Goal: Communication & Community: Answer question/provide support

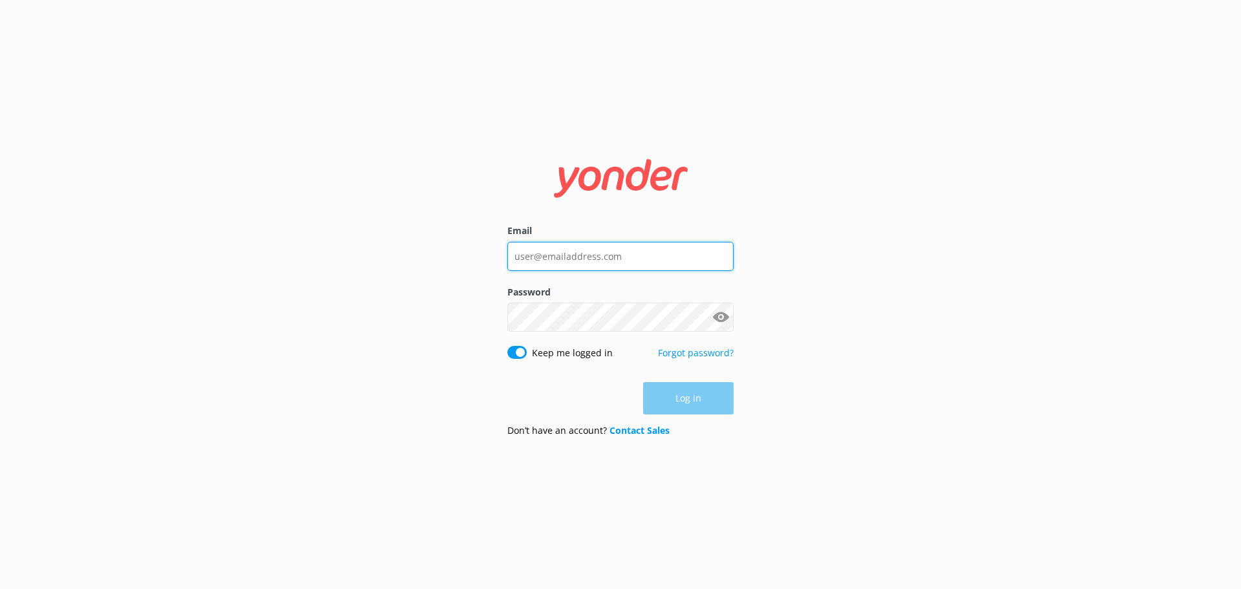
type input "[EMAIL_ADDRESS][DOMAIN_NAME]"
click at [691, 410] on div "Log in" at bounding box center [620, 398] width 226 height 32
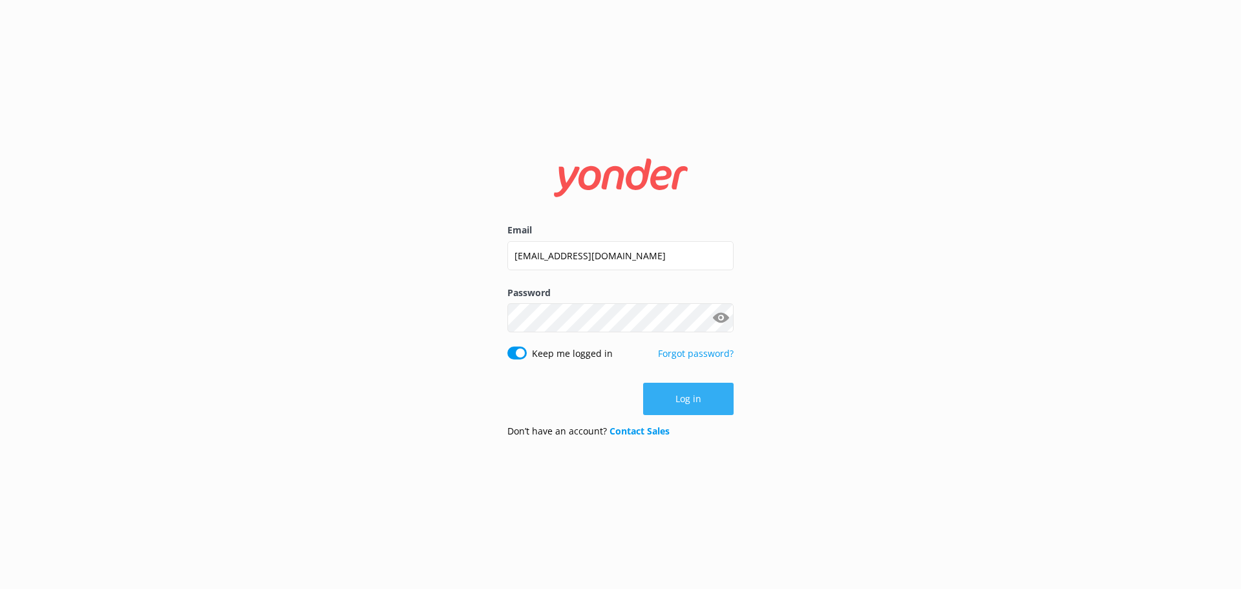
click at [701, 401] on button "Log in" at bounding box center [688, 399] width 90 height 32
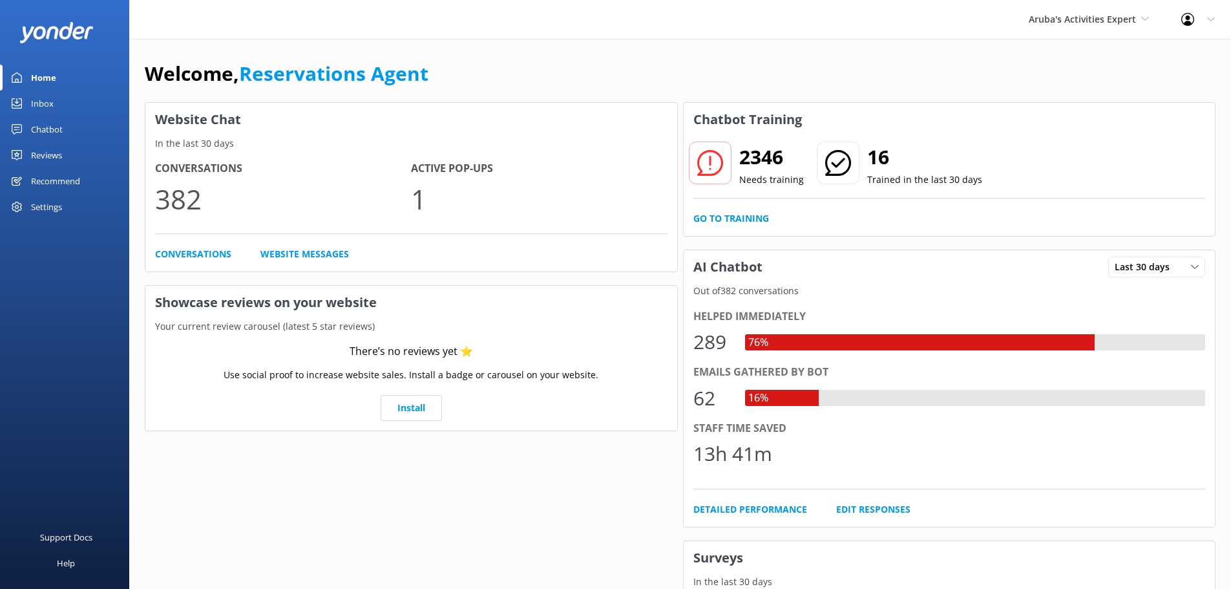
click at [55, 107] on link "Inbox" at bounding box center [64, 103] width 129 height 26
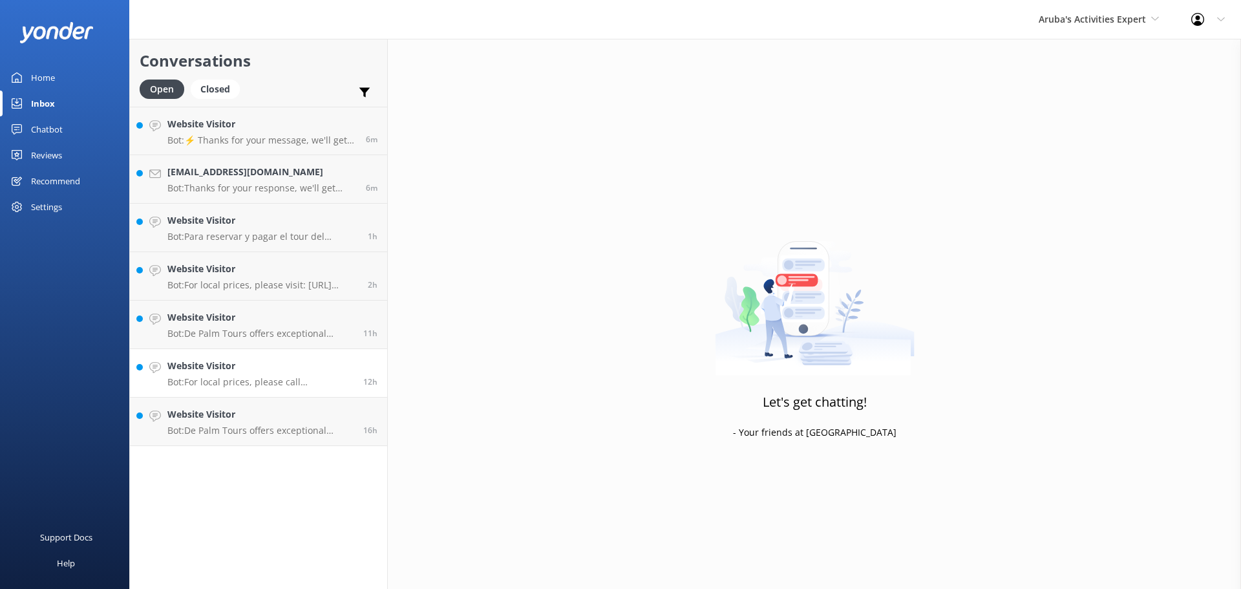
click at [267, 394] on link "Website Visitor Bot: For local prices, please call 2975224500. 12h" at bounding box center [258, 373] width 257 height 48
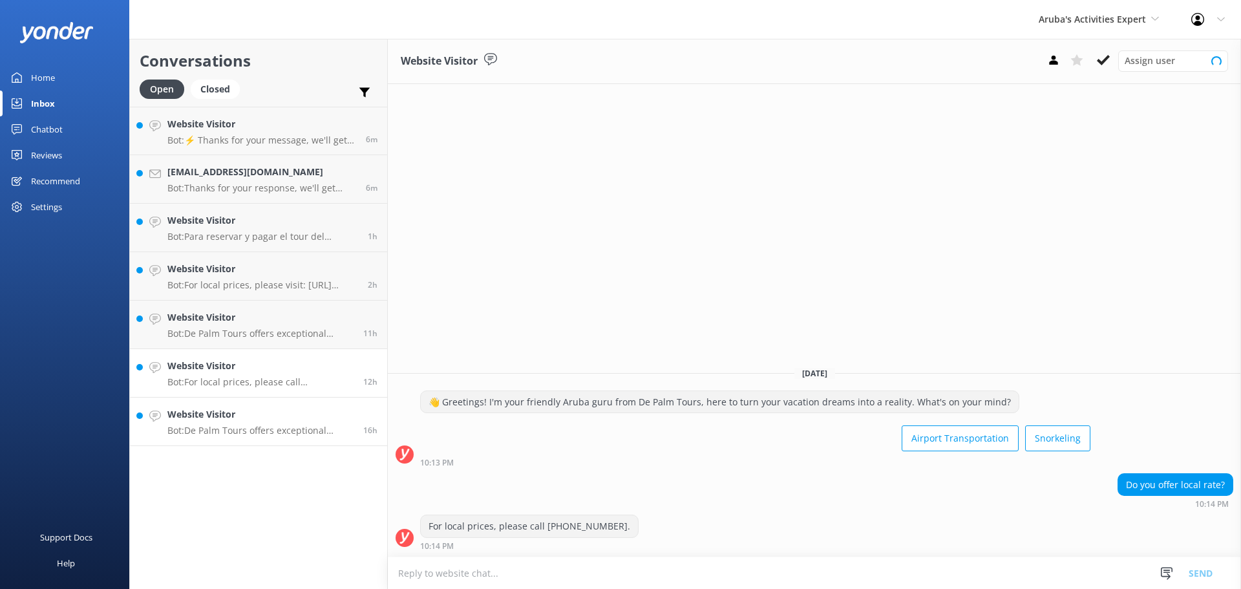
click at [257, 424] on div "Website Visitor Bot: De Palm Tours offers exceptional airport transfer services…" at bounding box center [260, 421] width 186 height 28
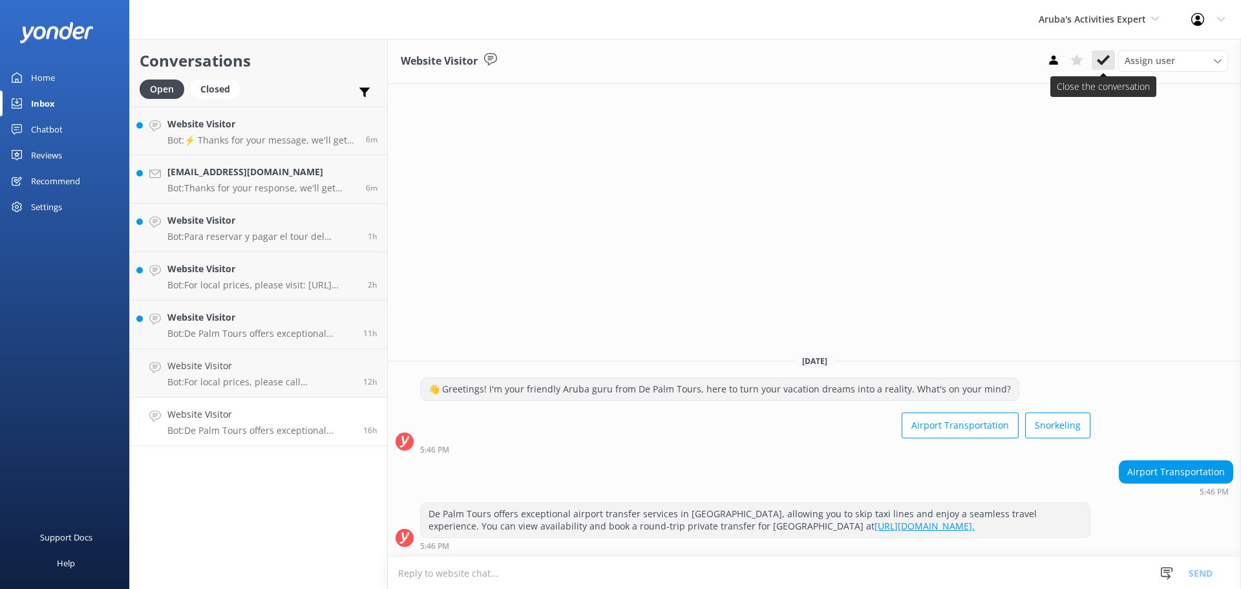
click at [1102, 52] on button at bounding box center [1103, 59] width 23 height 19
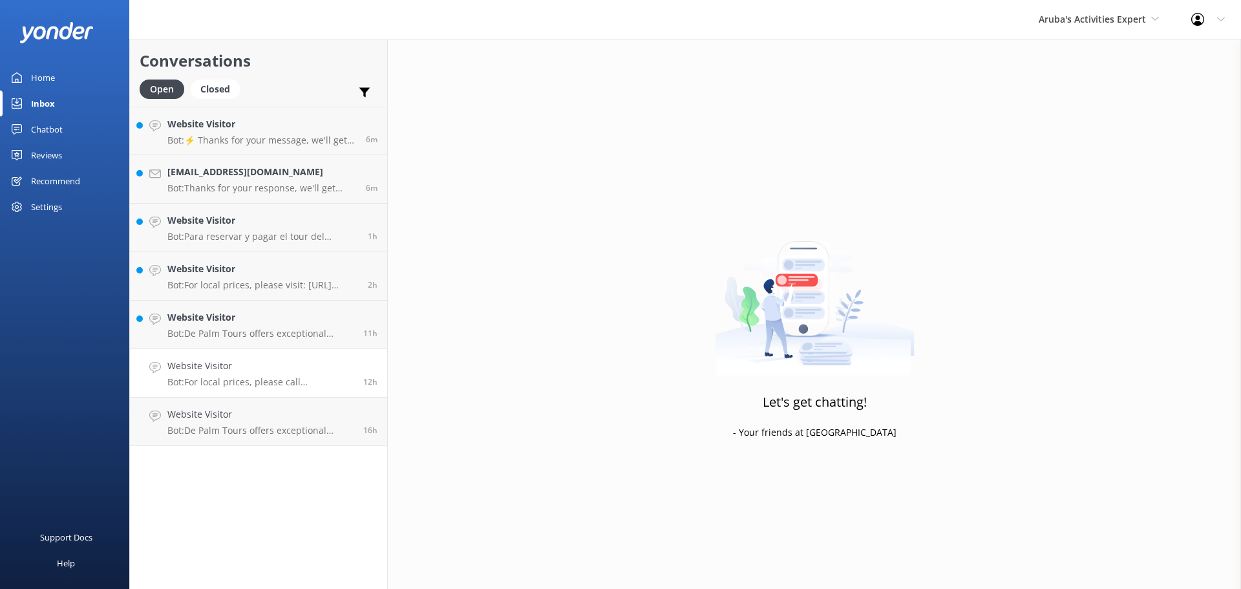
click at [273, 374] on div "Website Visitor Bot: For local prices, please call 2975224500." at bounding box center [260, 373] width 186 height 28
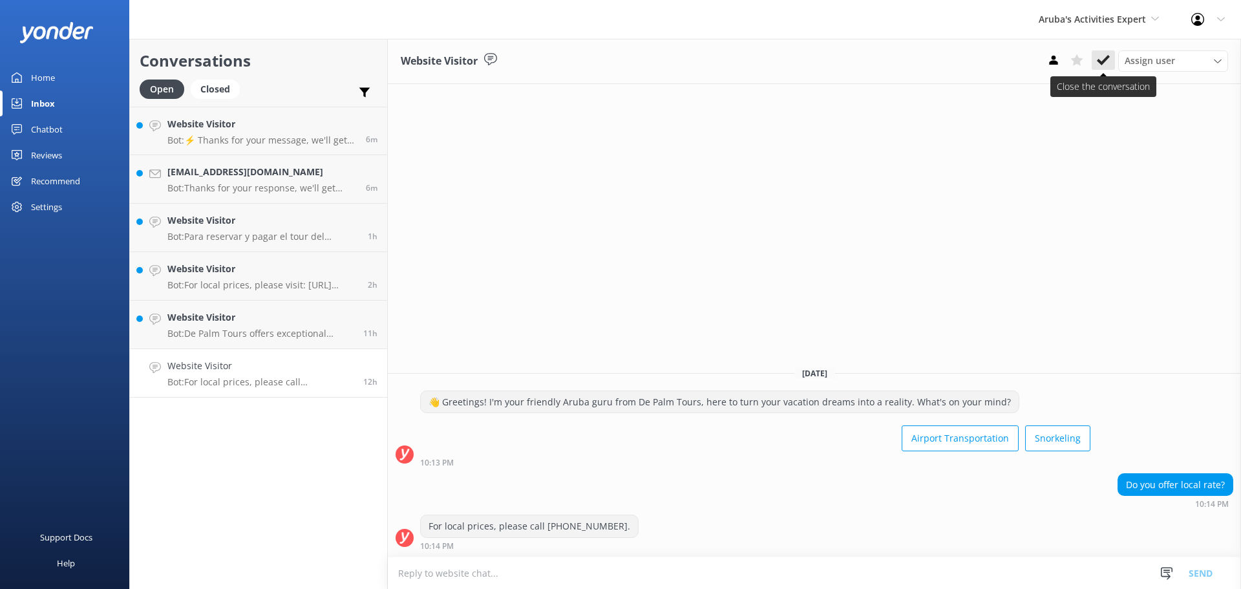
click at [1101, 63] on use at bounding box center [1103, 60] width 13 height 10
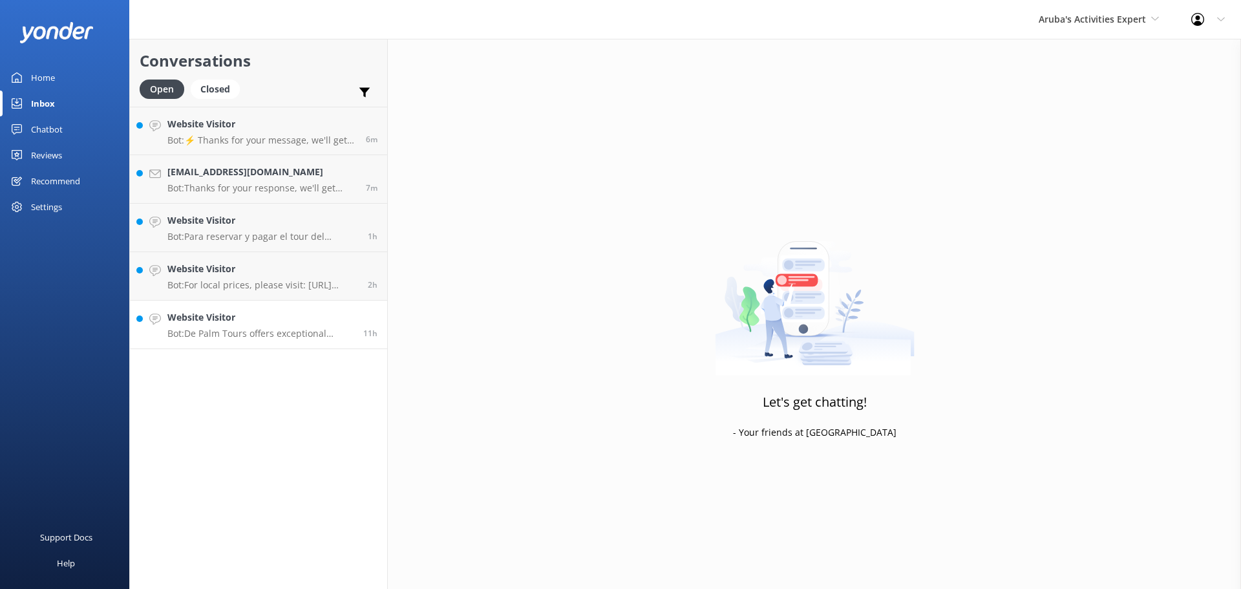
click at [213, 337] on p "Bot: De Palm Tours offers exceptional airport transfer services in Aruba, allow…" at bounding box center [260, 334] width 186 height 12
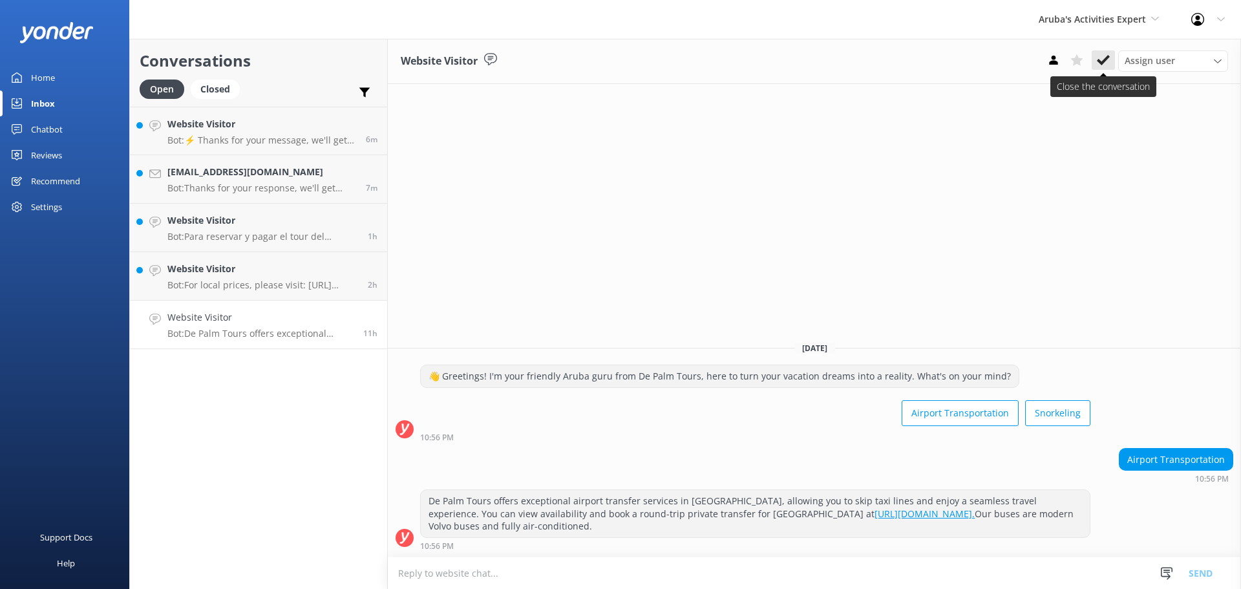
click at [1095, 57] on button at bounding box center [1103, 59] width 23 height 19
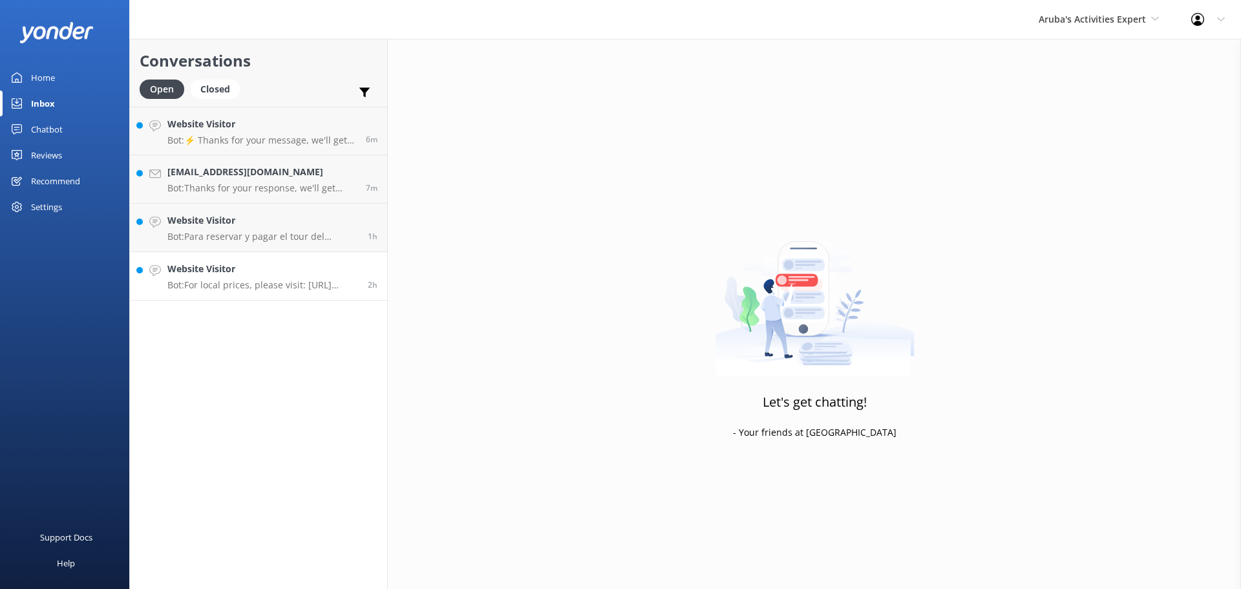
click at [257, 267] on h4 "Website Visitor" at bounding box center [262, 269] width 191 height 14
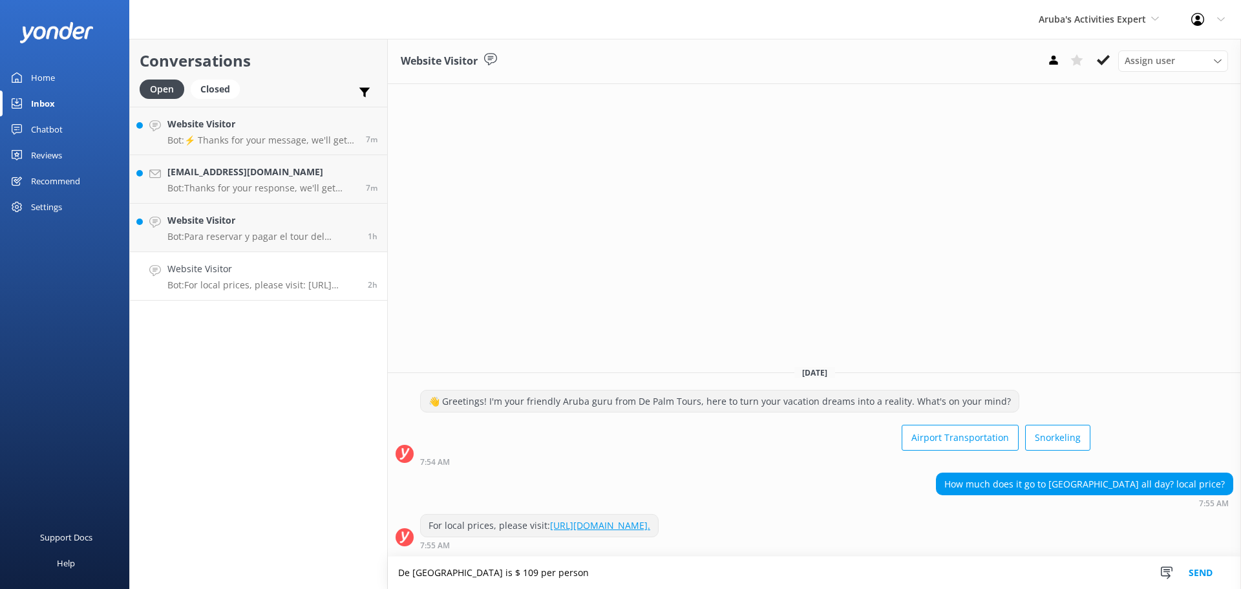
type textarea "De palm Island is $ 109 per person"
click at [1196, 574] on button "Send" at bounding box center [1200, 572] width 48 height 32
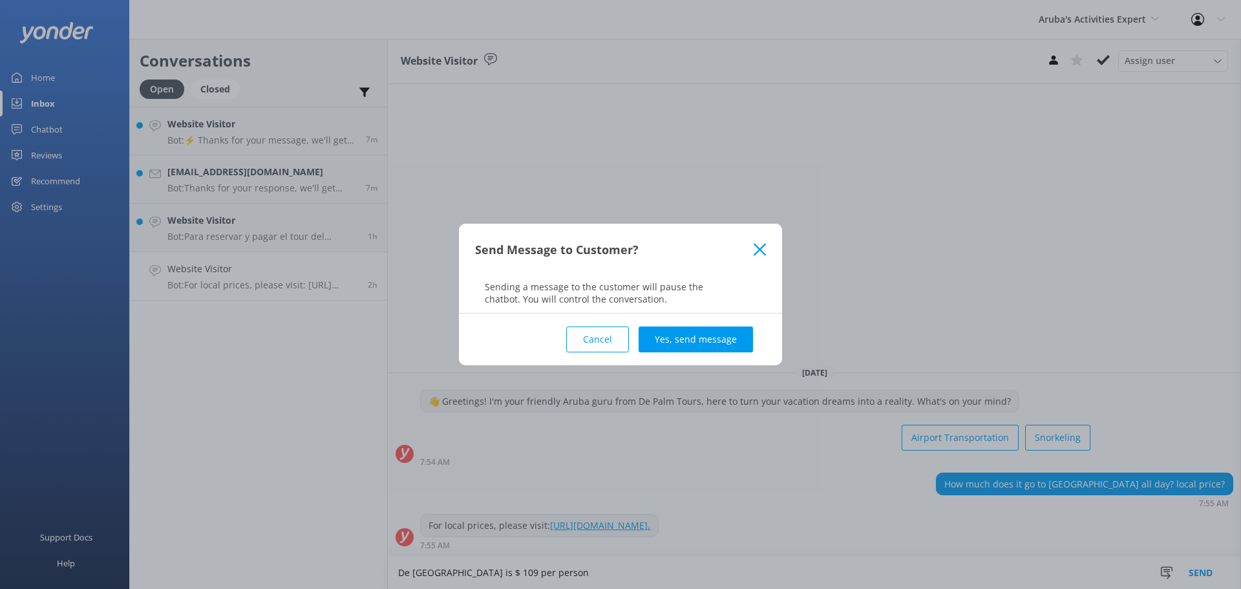
click at [729, 352] on div "Cancel Yes, send message" at bounding box center [620, 339] width 291 height 52
click at [727, 346] on button "Yes, send message" at bounding box center [696, 339] width 114 height 26
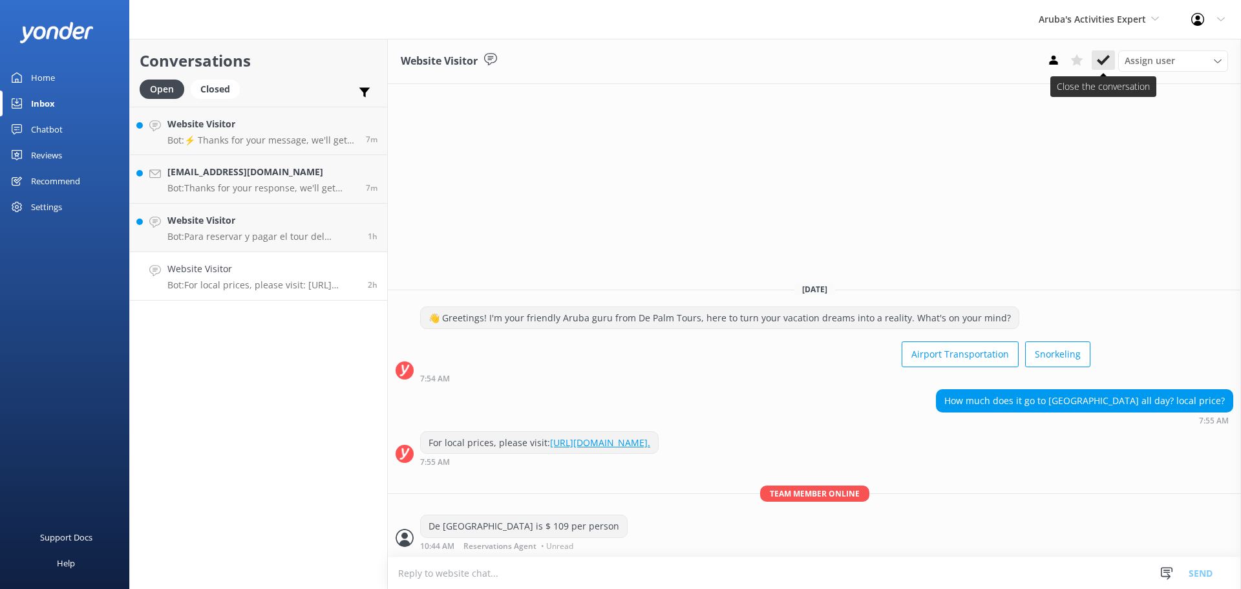
click at [1098, 66] on icon at bounding box center [1103, 60] width 13 height 13
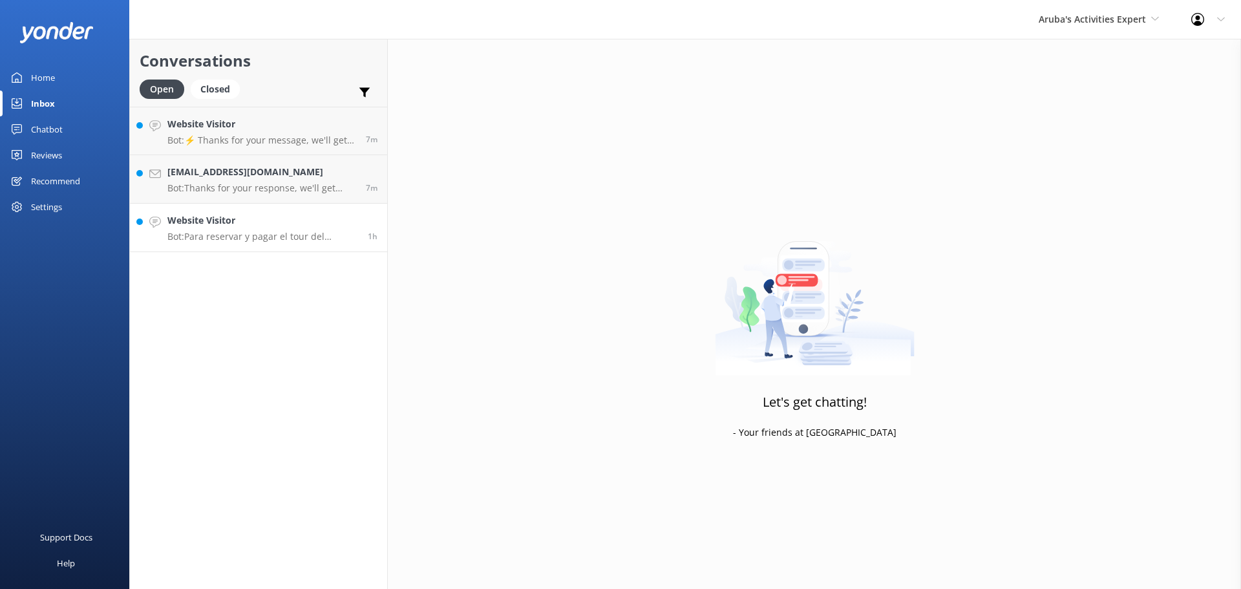
click at [276, 244] on link "Website Visitor Bot: Para reservar y pagar el tour del submarino, puedes hacerl…" at bounding box center [258, 228] width 257 height 48
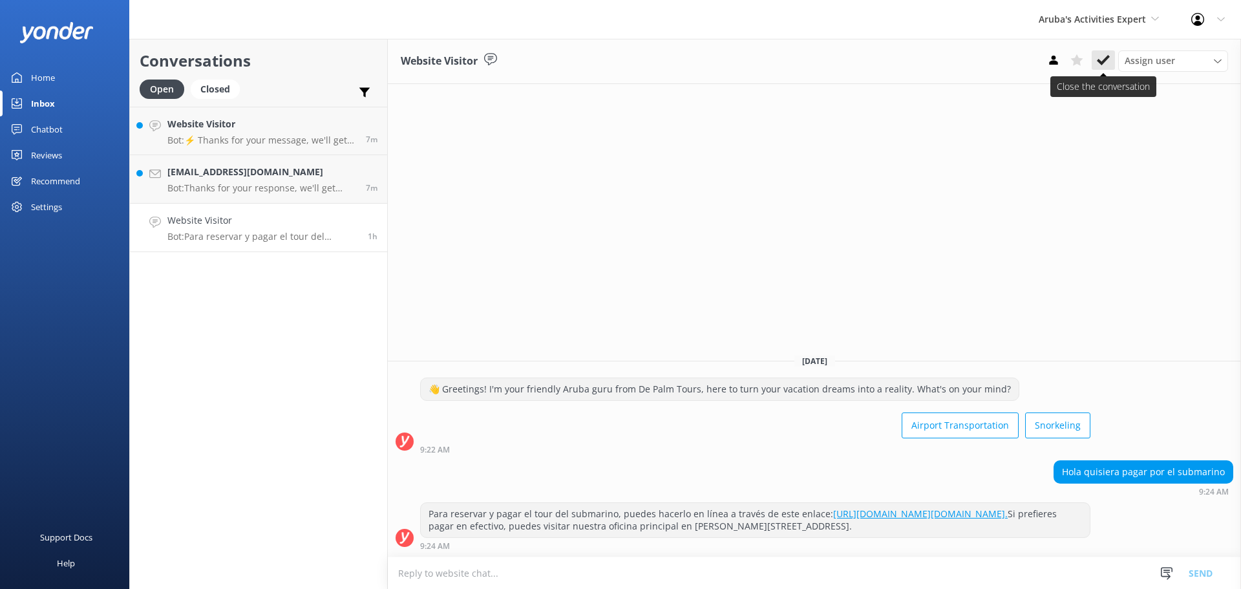
click at [1105, 61] on use at bounding box center [1103, 60] width 13 height 10
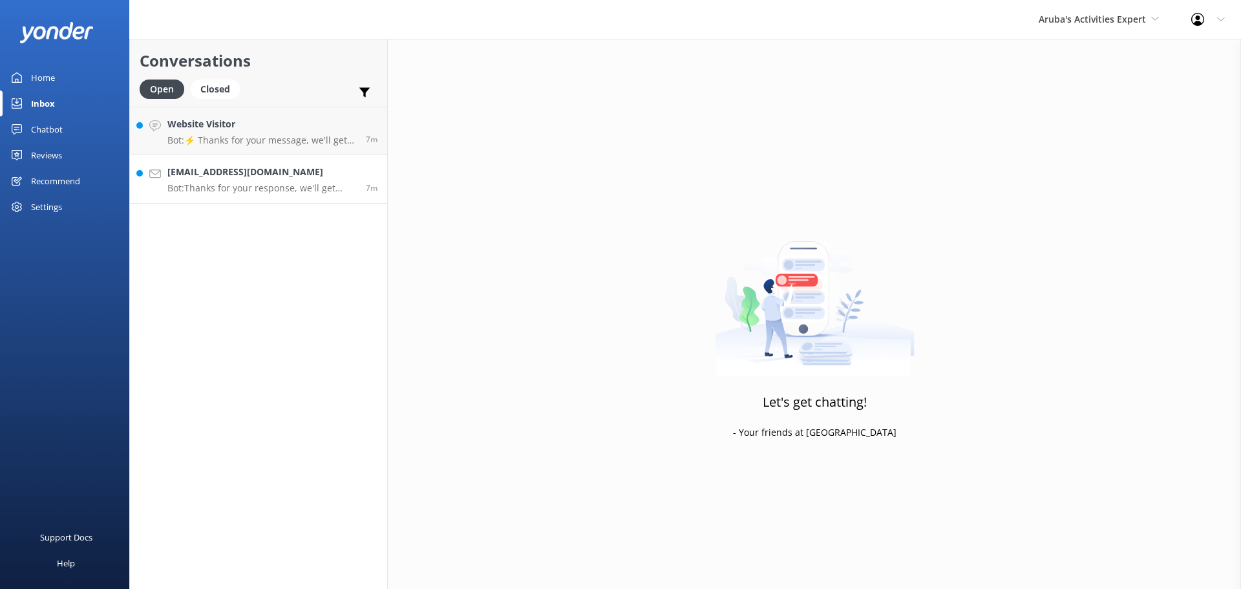
click at [275, 189] on p "Bot: Thanks for your response, we'll get back to you as soon as we can during o…" at bounding box center [261, 188] width 189 height 12
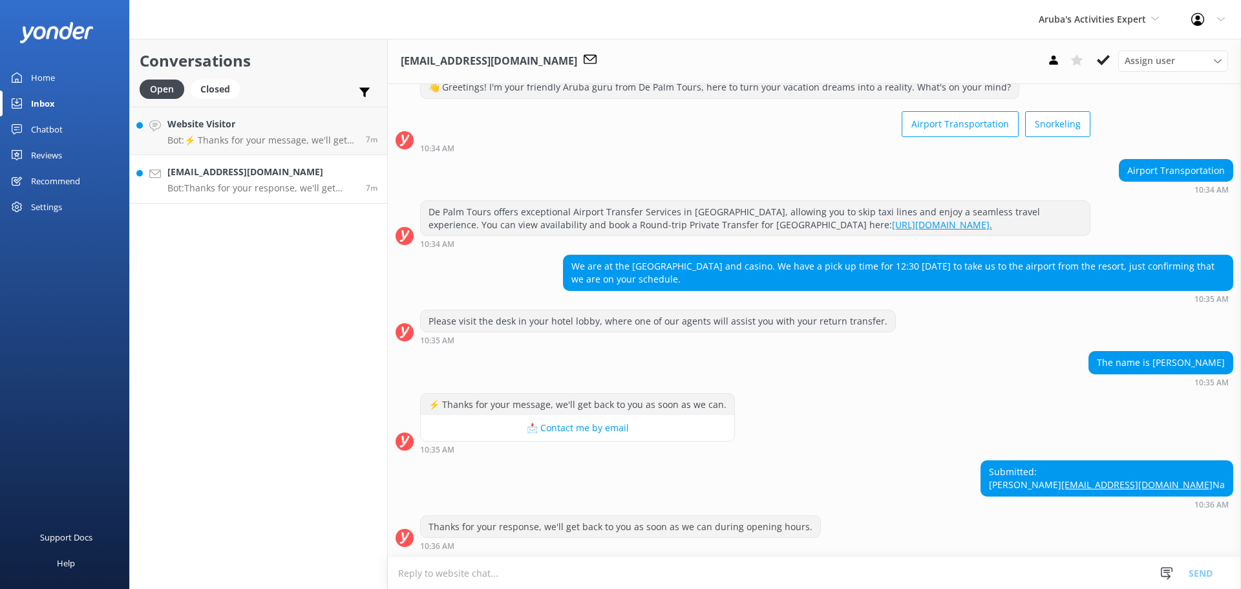
scroll to position [67, 0]
click at [426, 581] on textarea at bounding box center [814, 573] width 853 height 32
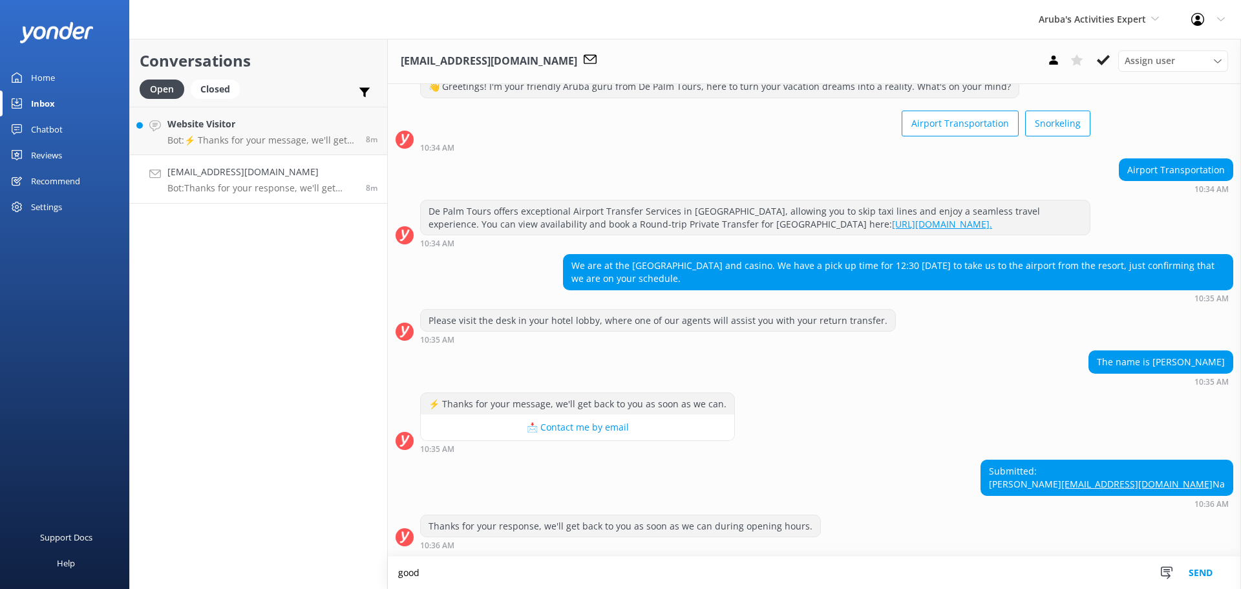
scroll to position [68, 0]
type textarea "good morning for pick up will be at the Eagle resort across from La Cabana Reso…"
click at [1201, 570] on button "Send" at bounding box center [1200, 572] width 48 height 32
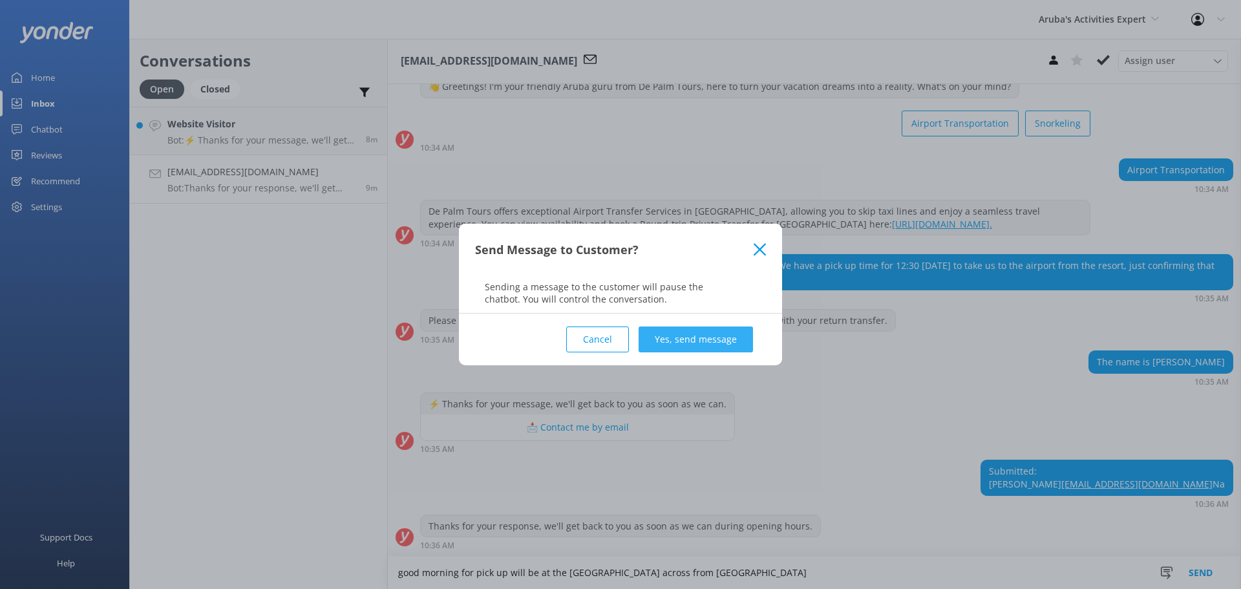
click at [698, 341] on button "Yes, send message" at bounding box center [696, 339] width 114 height 26
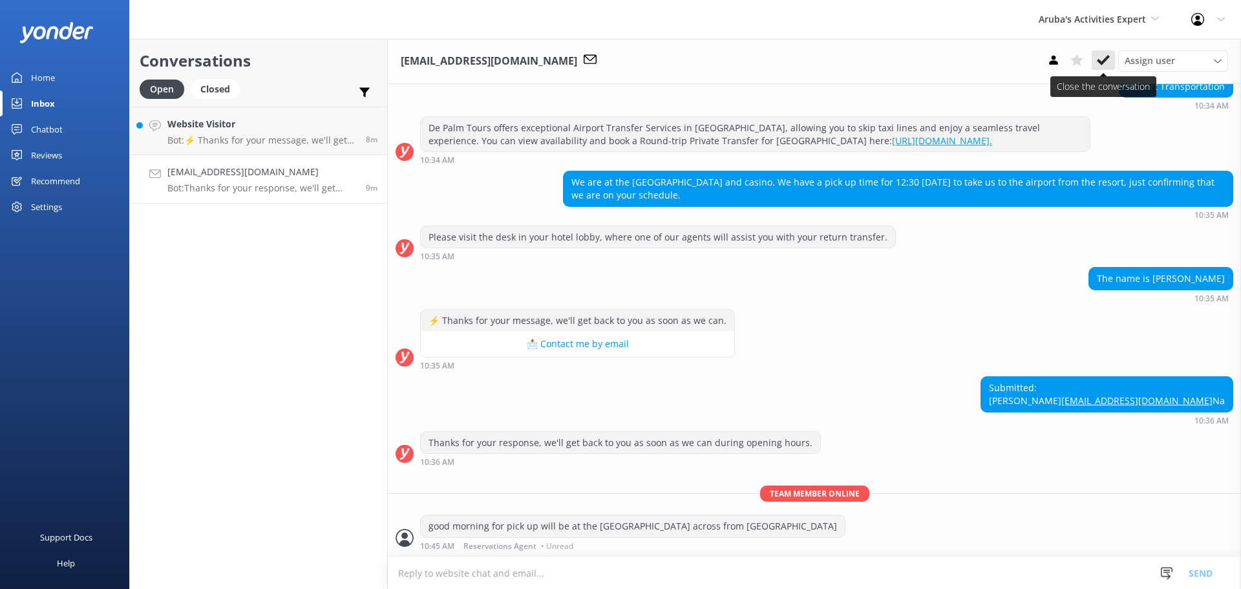
scroll to position [151, 0]
click at [1102, 59] on icon at bounding box center [1103, 60] width 13 height 13
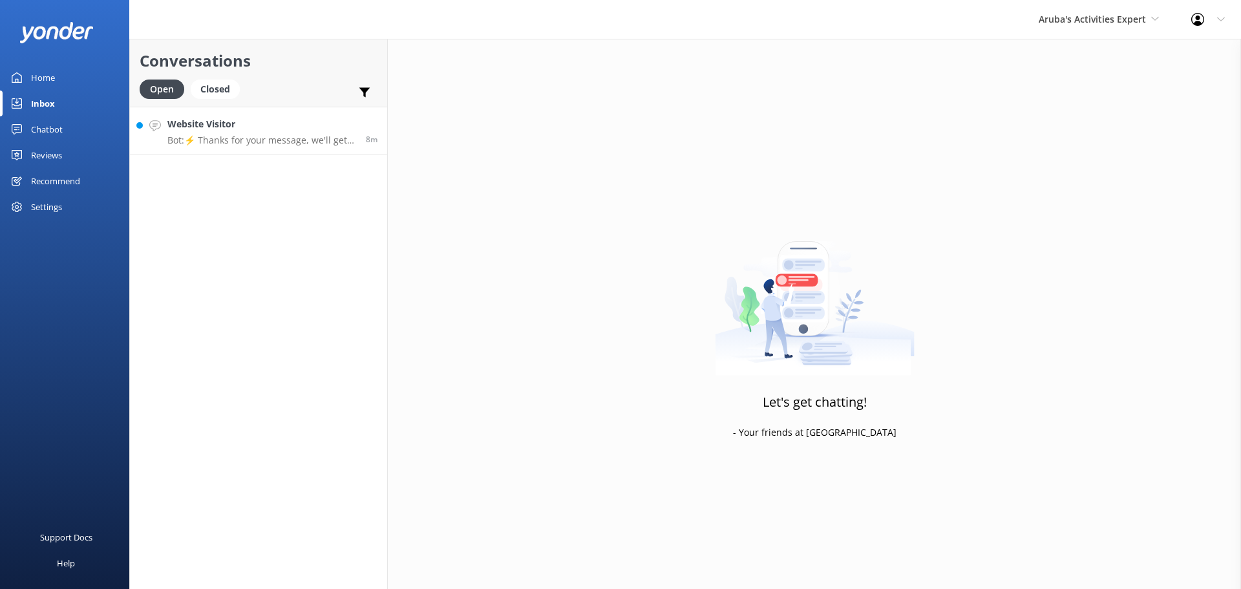
click at [280, 120] on h4 "Website Visitor" at bounding box center [261, 124] width 189 height 14
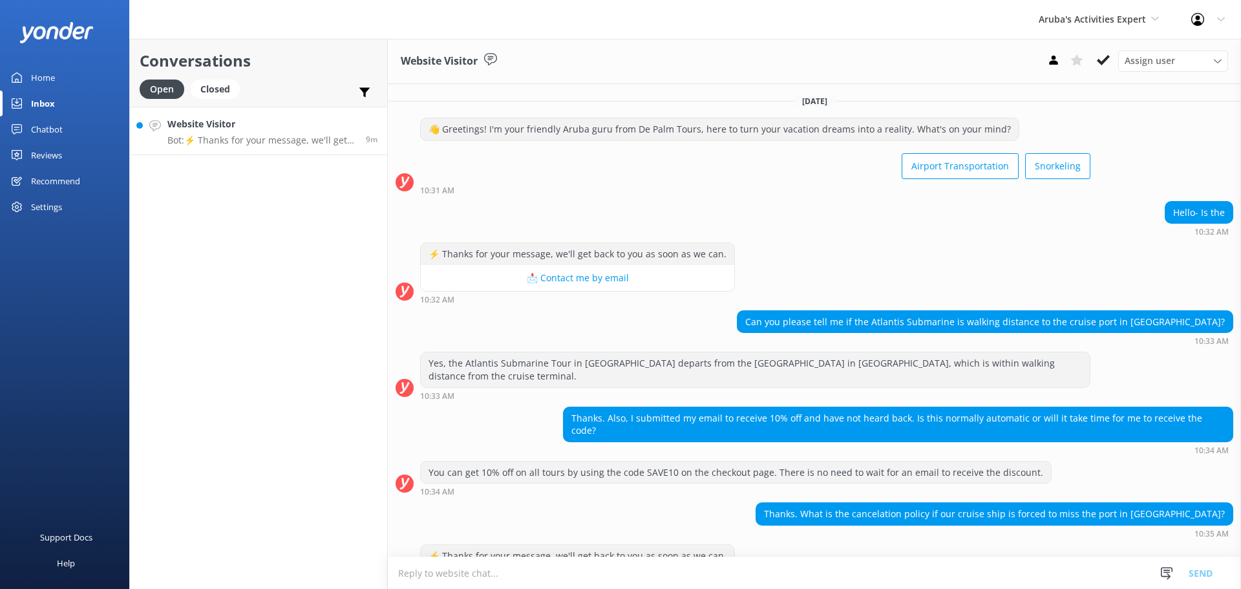
scroll to position [223, 0]
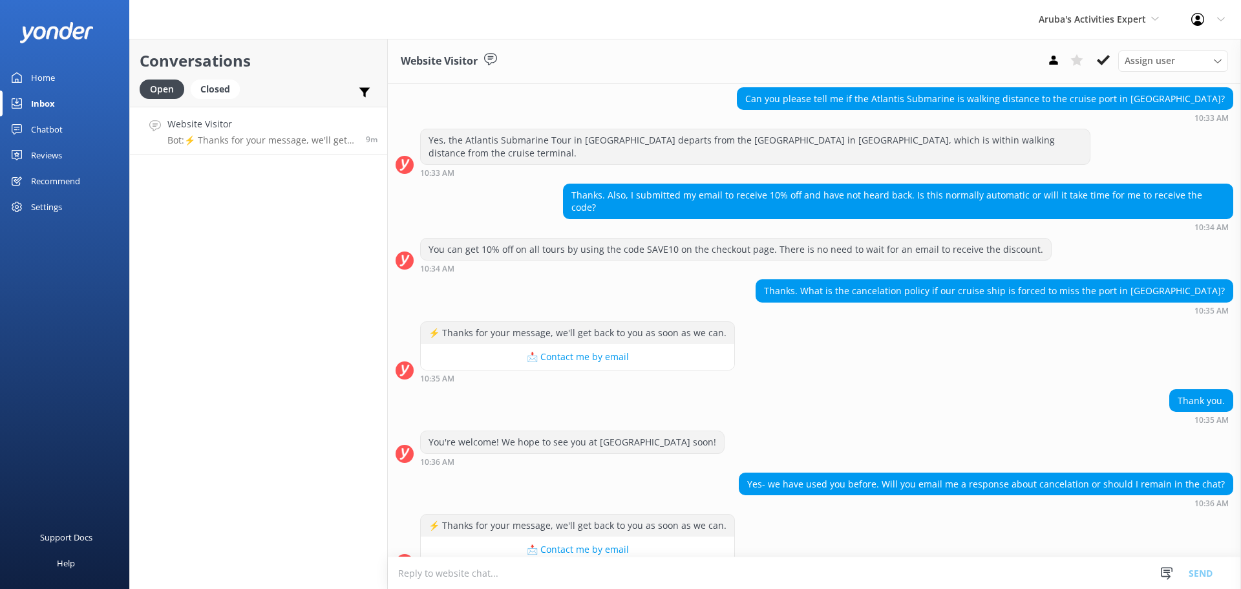
click at [504, 573] on textarea at bounding box center [814, 573] width 853 height 32
click at [499, 578] on textarea at bounding box center [814, 573] width 853 height 32
paste textarea "Cancellations: A full refund without penalty shall be given if tour or activity…"
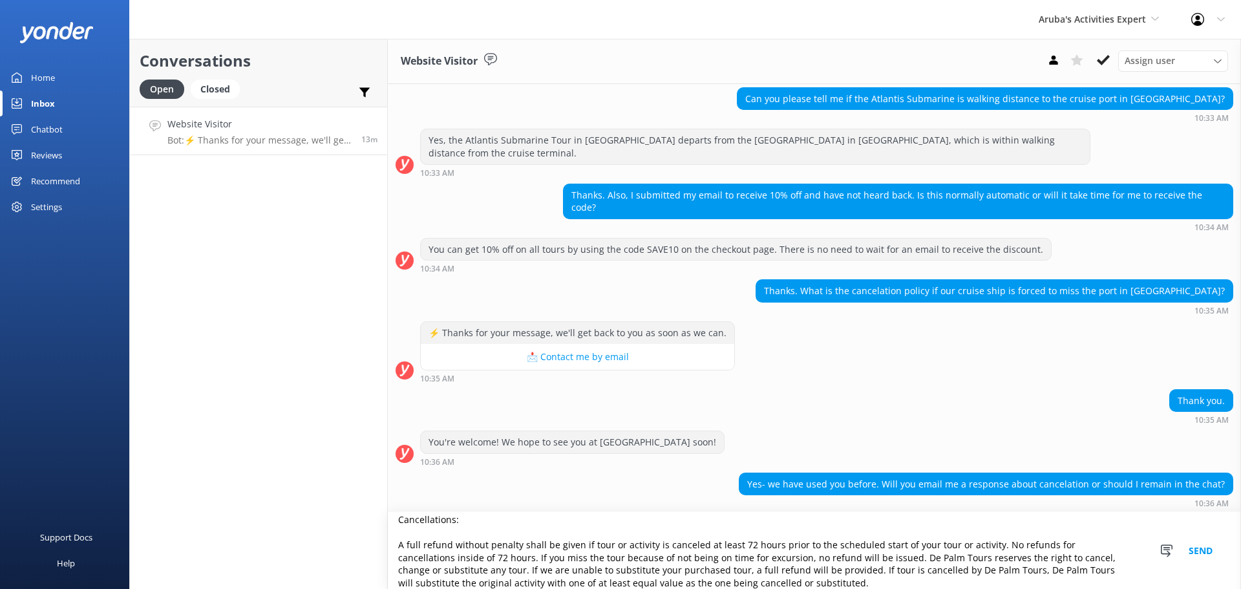
scroll to position [268, 0]
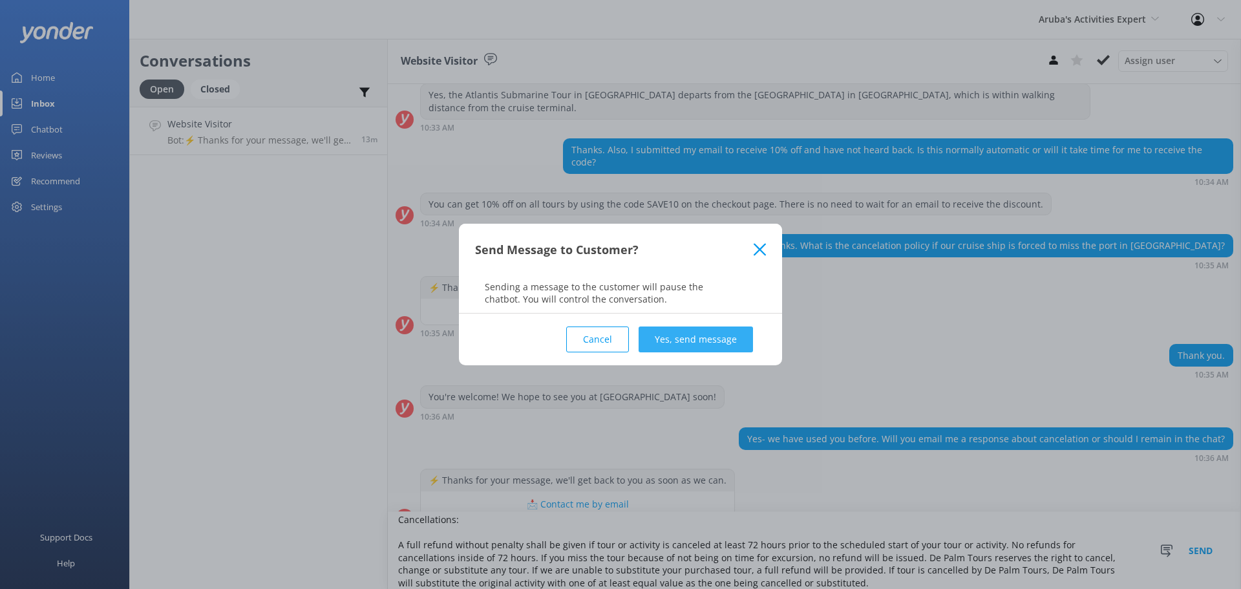
type textarea "Cancellations: A full refund without penalty shall be given if tour or activity…"
drag, startPoint x: 686, startPoint y: 352, endPoint x: 684, endPoint y: 345, distance: 6.7
click at [686, 350] on button "Yes, send message" at bounding box center [696, 339] width 114 height 26
click at [684, 345] on div "Cancel Yes, send message" at bounding box center [620, 339] width 291 height 52
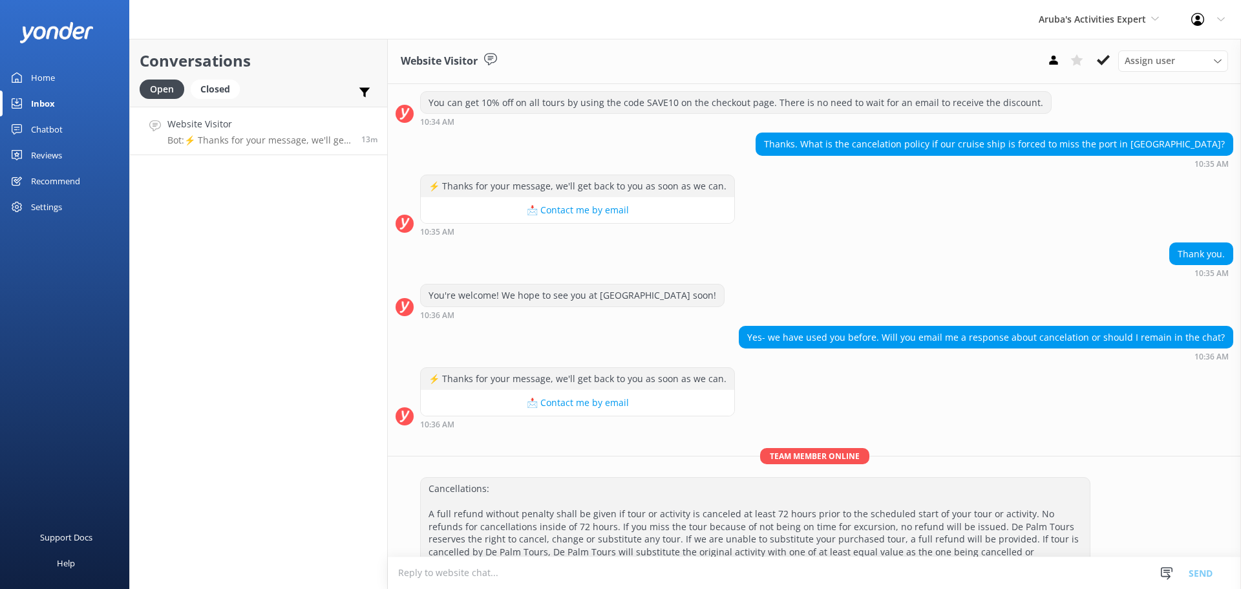
scroll to position [370, 0]
click at [1105, 58] on icon at bounding box center [1103, 60] width 13 height 13
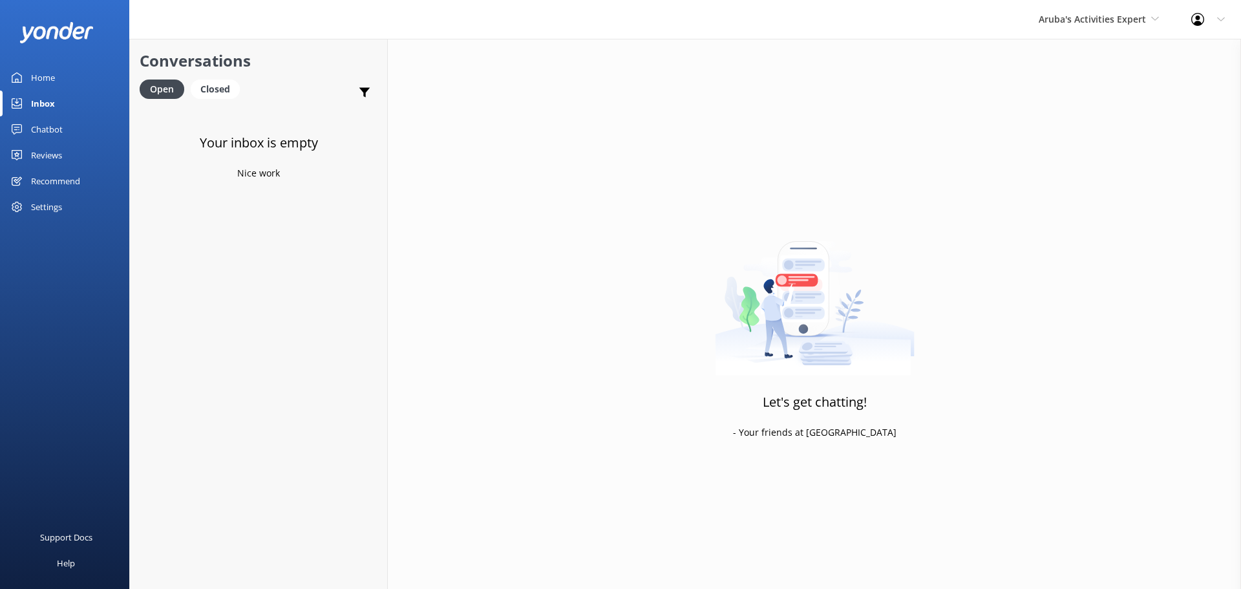
click at [1097, 10] on div "Aruba's Activities Expert De Palm Island Aruba's Activities Expert The Captain" at bounding box center [1098, 19] width 153 height 39
click at [1085, 50] on link "De [GEOGRAPHIC_DATA]" at bounding box center [1086, 54] width 129 height 31
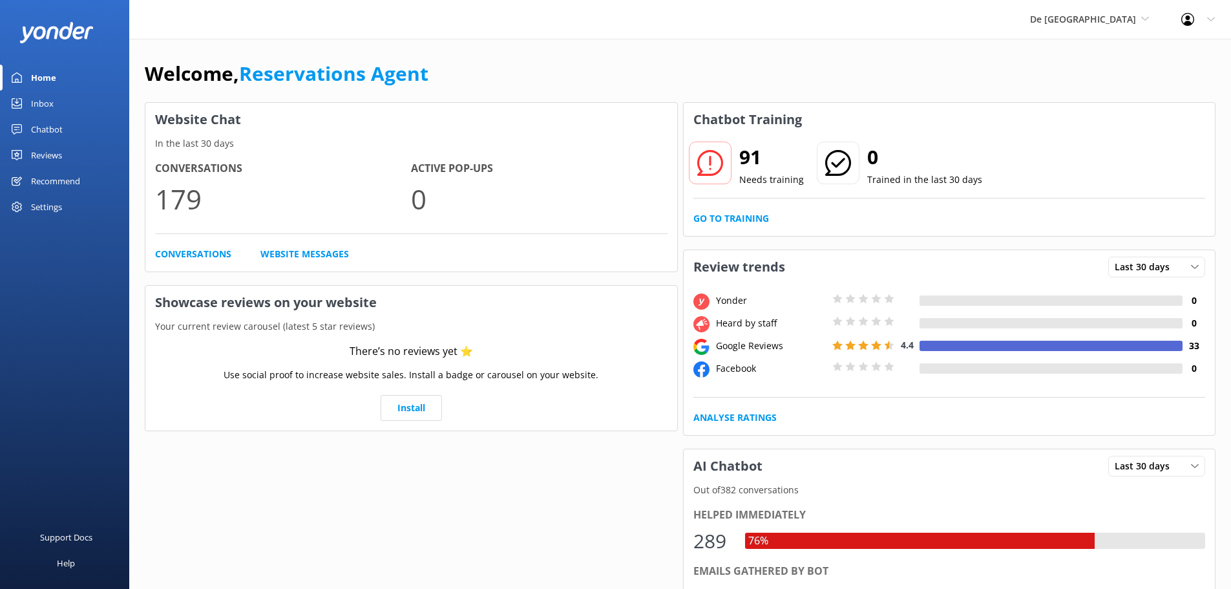
click at [50, 100] on div "Inbox" at bounding box center [42, 103] width 23 height 26
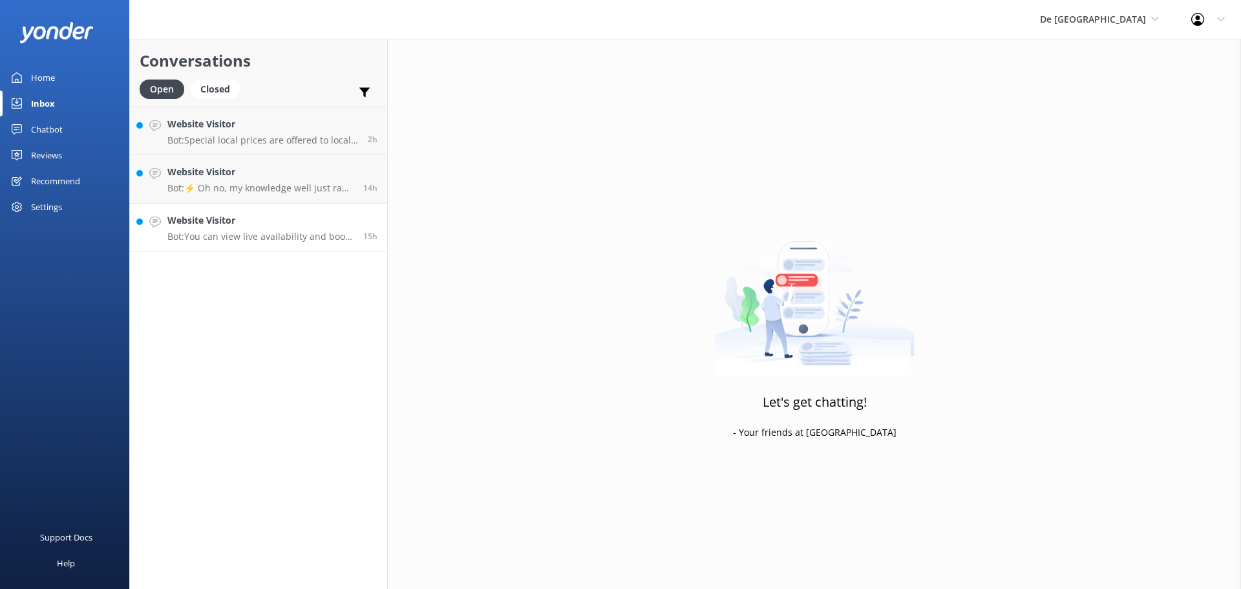
click at [235, 220] on h4 "Website Visitor" at bounding box center [260, 220] width 186 height 14
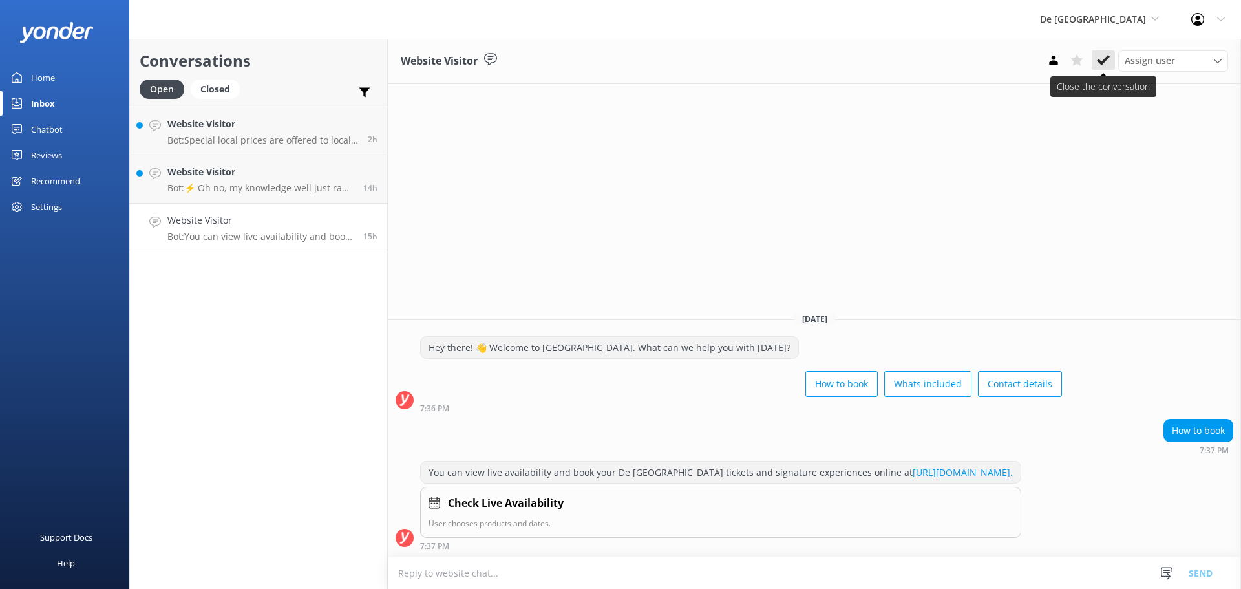
click at [1108, 58] on use at bounding box center [1103, 60] width 13 height 10
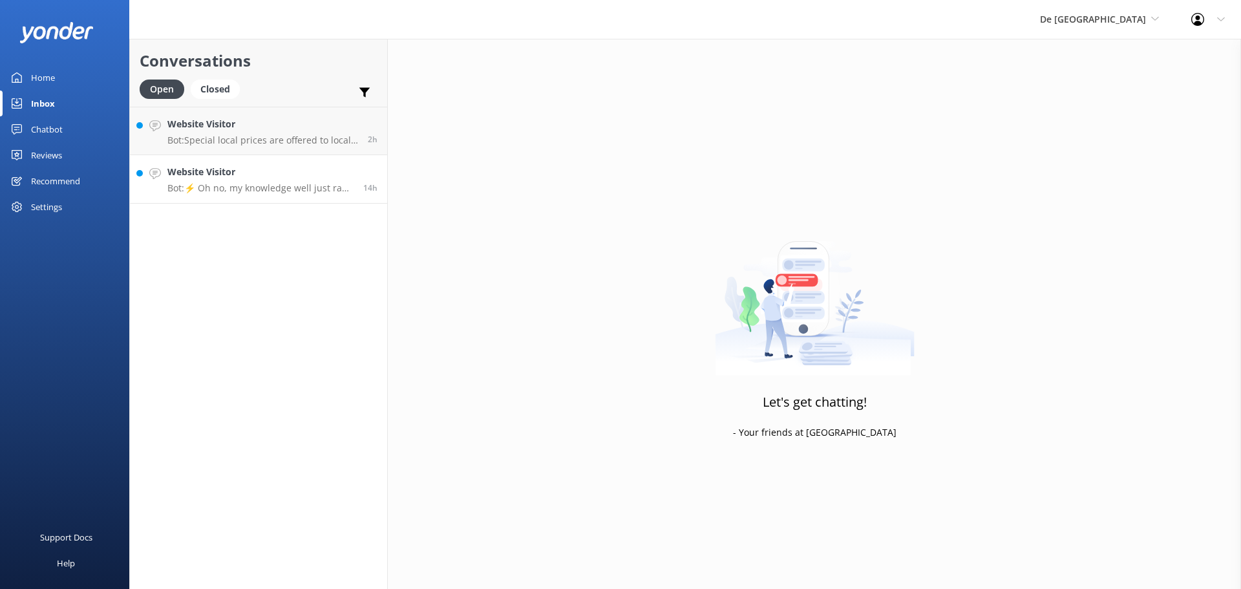
click at [313, 173] on h4 "Website Visitor" at bounding box center [260, 172] width 186 height 14
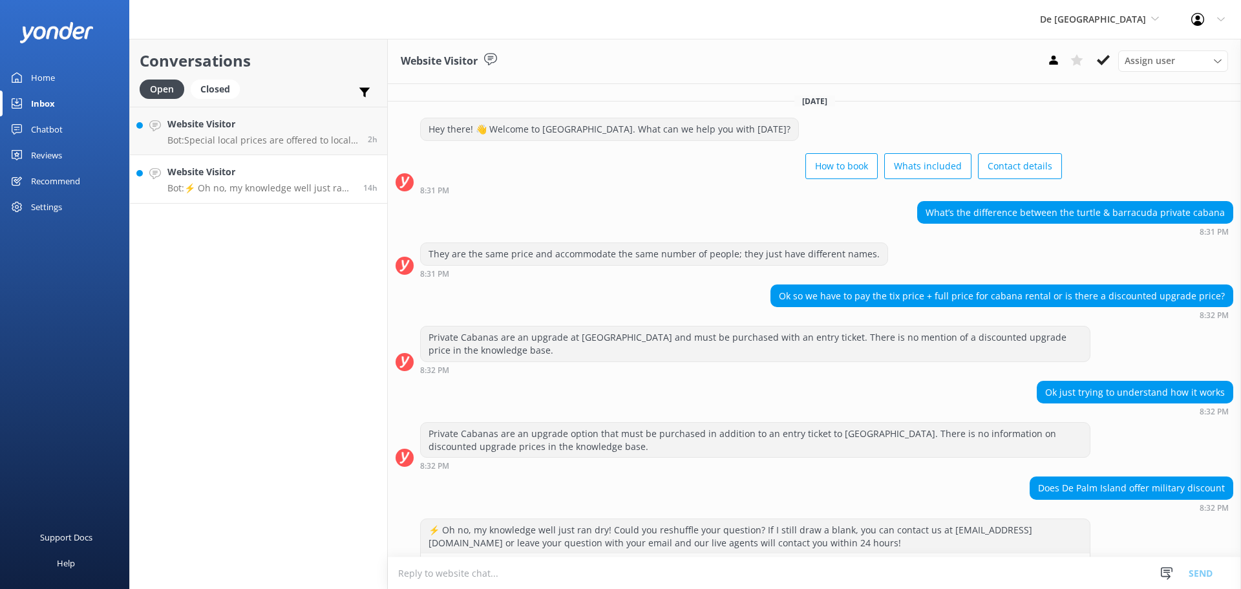
scroll to position [42, 0]
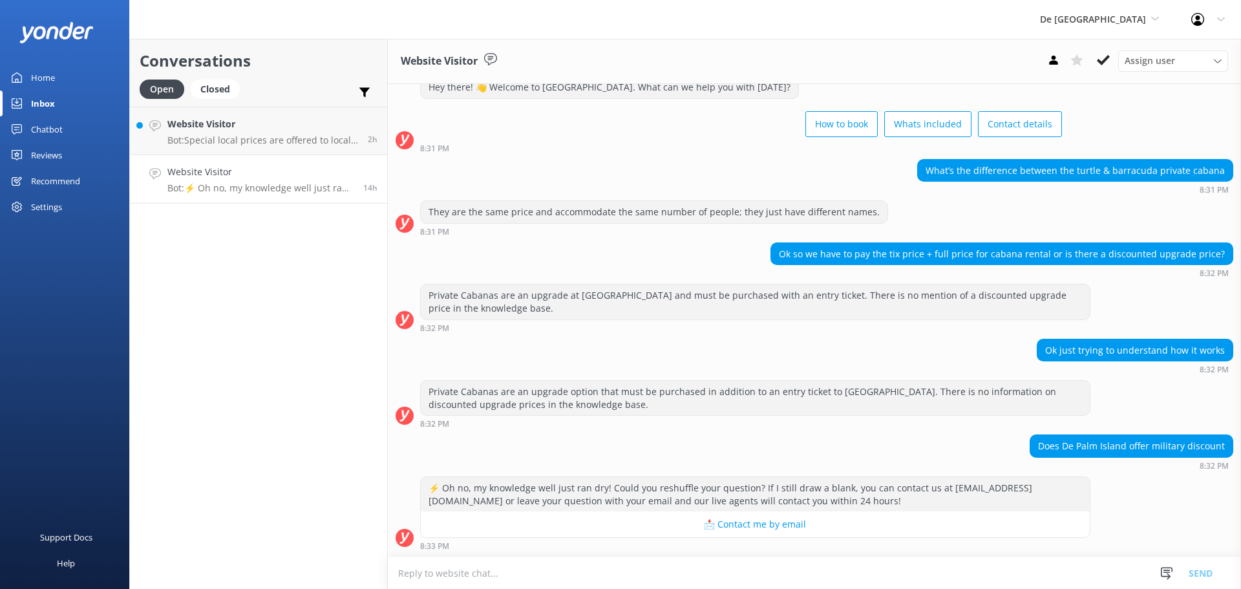
click at [449, 571] on textarea at bounding box center [814, 573] width 853 height 32
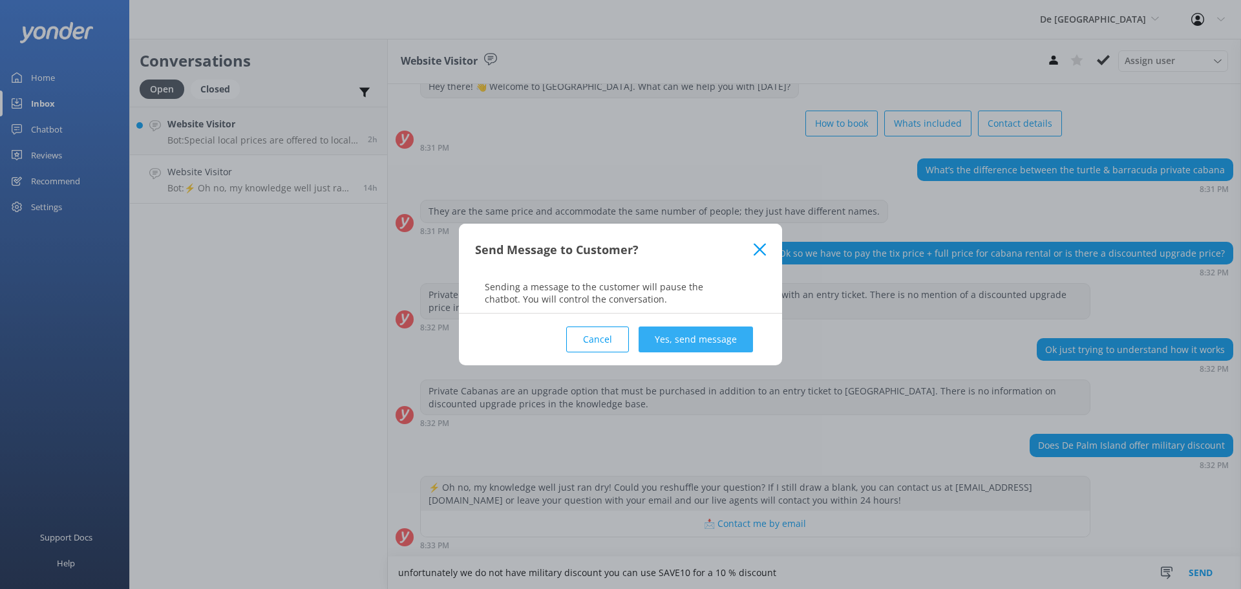
type textarea "unfortunately we do not have military discount you can use SAVE10 for a 10 % di…"
click at [725, 342] on button "Yes, send message" at bounding box center [696, 339] width 114 height 26
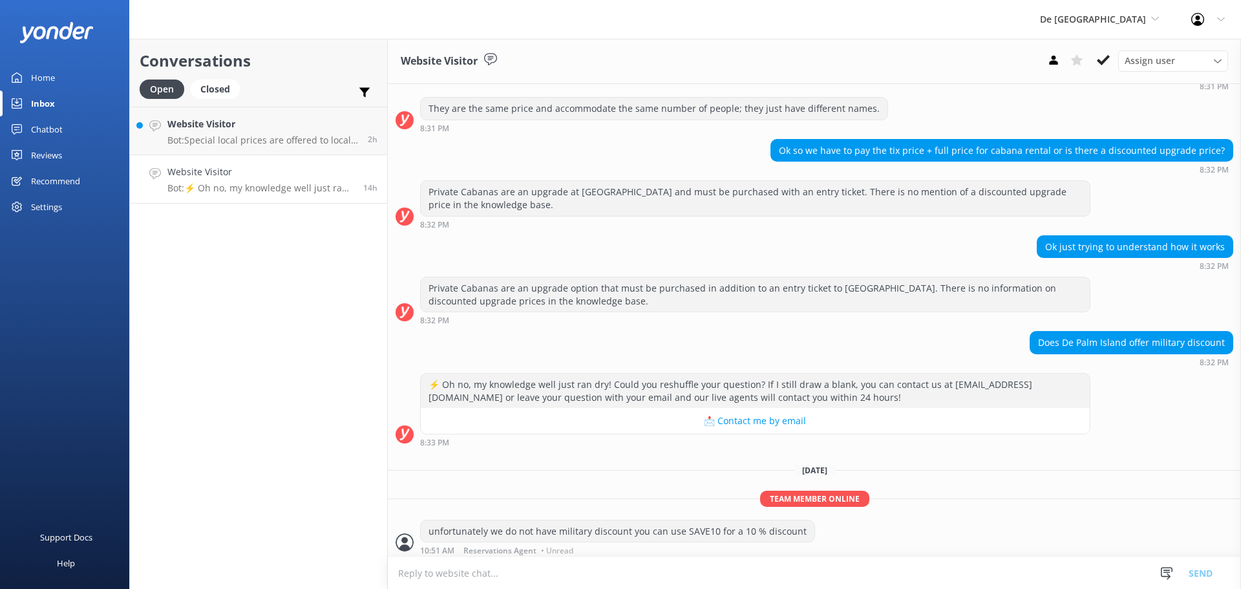
scroll to position [150, 0]
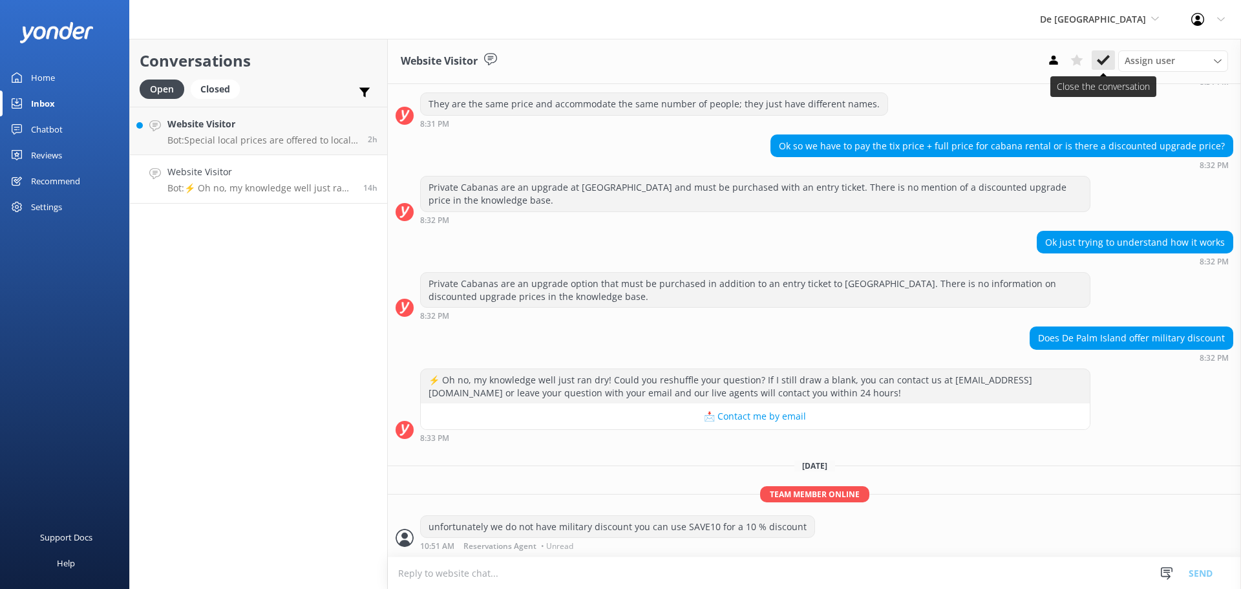
click at [1106, 63] on icon at bounding box center [1103, 60] width 13 height 13
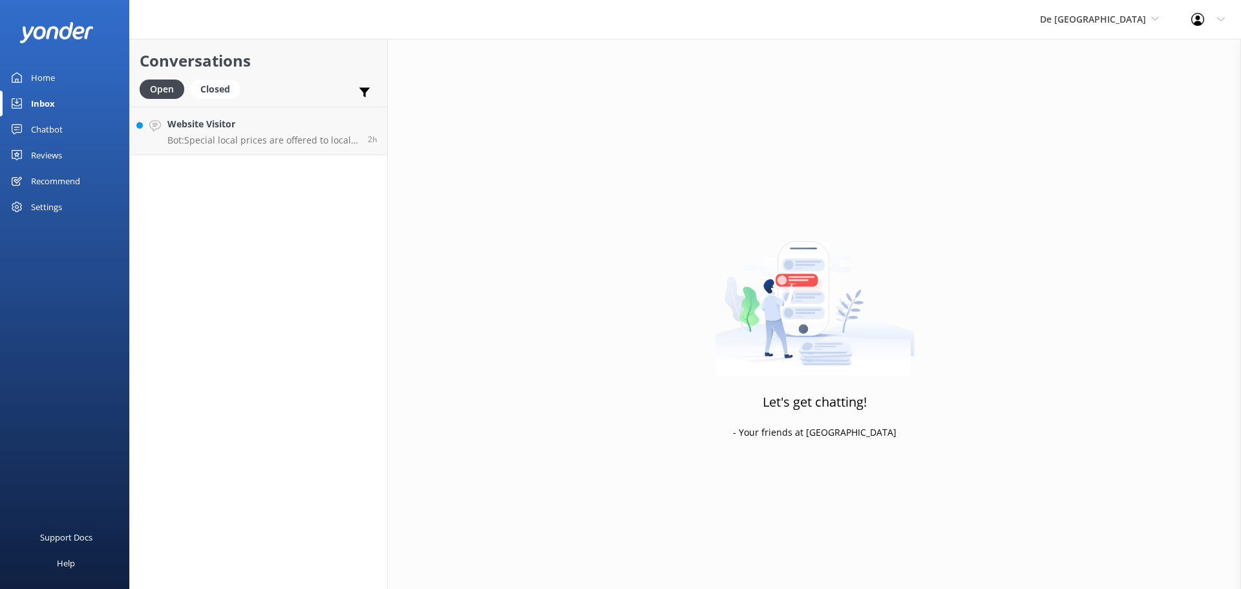
click at [294, 174] on div "Conversations Open Closed Important Assigned to me Unassigned Website Visitor B…" at bounding box center [258, 314] width 259 height 550
click at [291, 148] on link "Website Visitor Bot: Special local prices are offered to locals with valid loca…" at bounding box center [258, 131] width 257 height 48
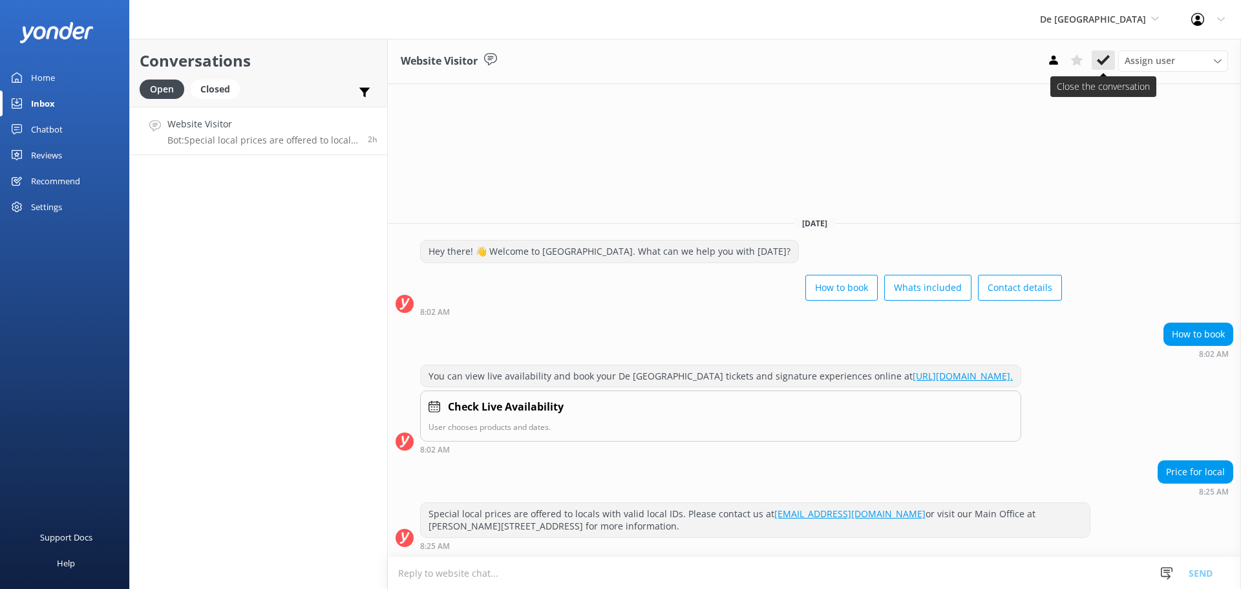
click at [1100, 56] on icon at bounding box center [1103, 60] width 13 height 13
click at [1090, 19] on span "De [GEOGRAPHIC_DATA]" at bounding box center [1093, 19] width 106 height 12
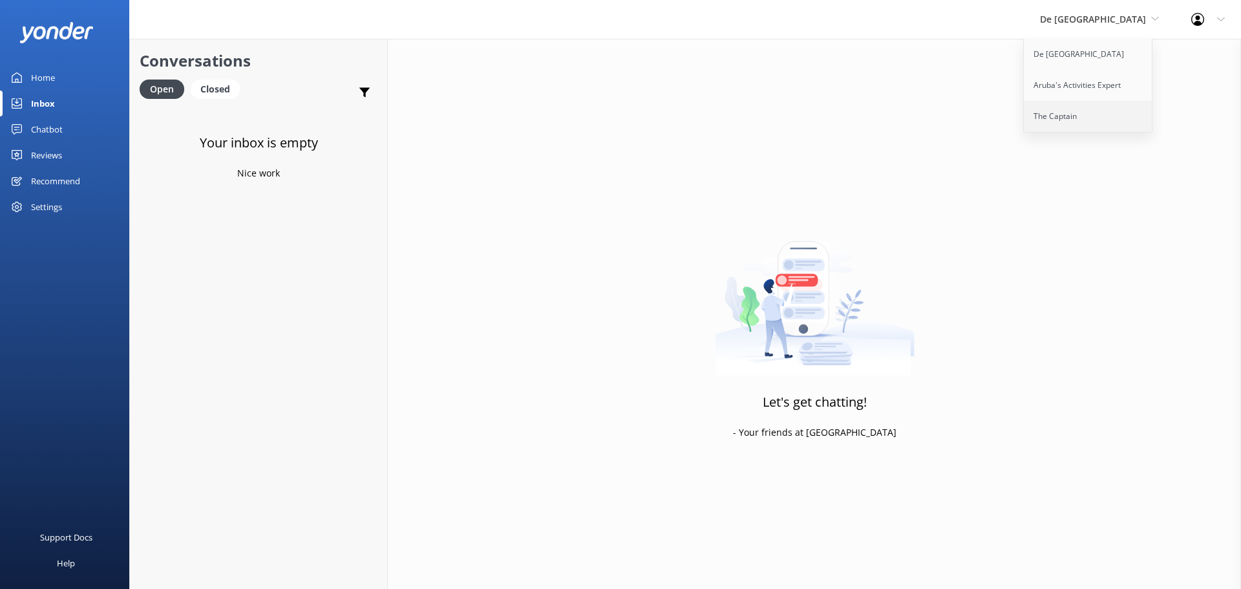
click at [1093, 111] on link "The Captain" at bounding box center [1088, 116] width 129 height 31
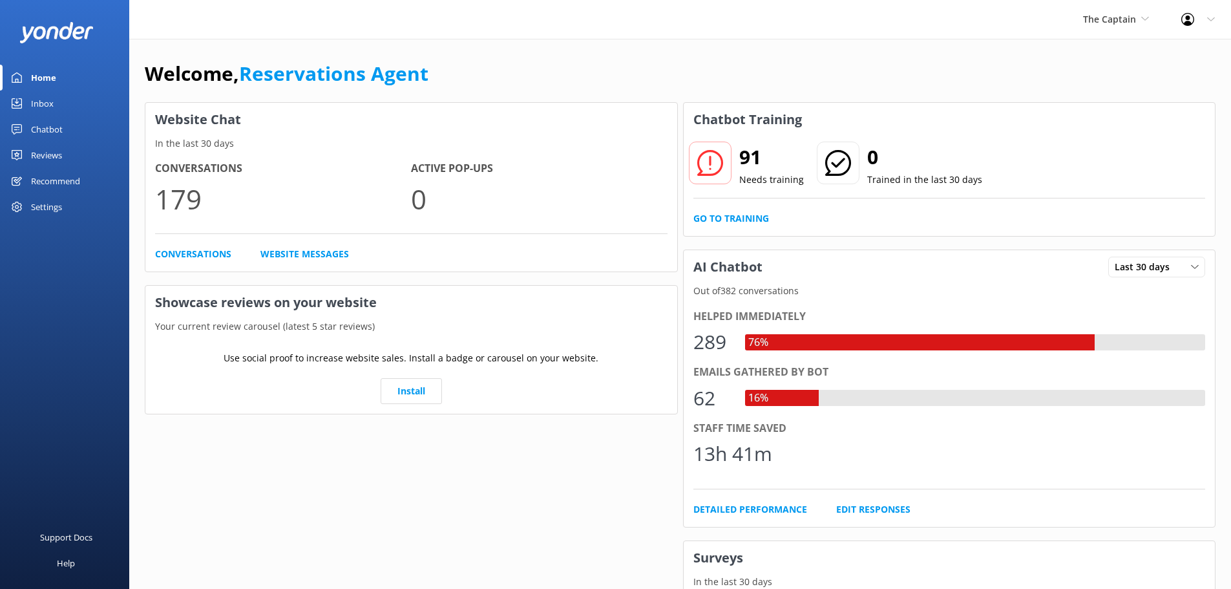
click at [63, 103] on link "Inbox" at bounding box center [64, 103] width 129 height 26
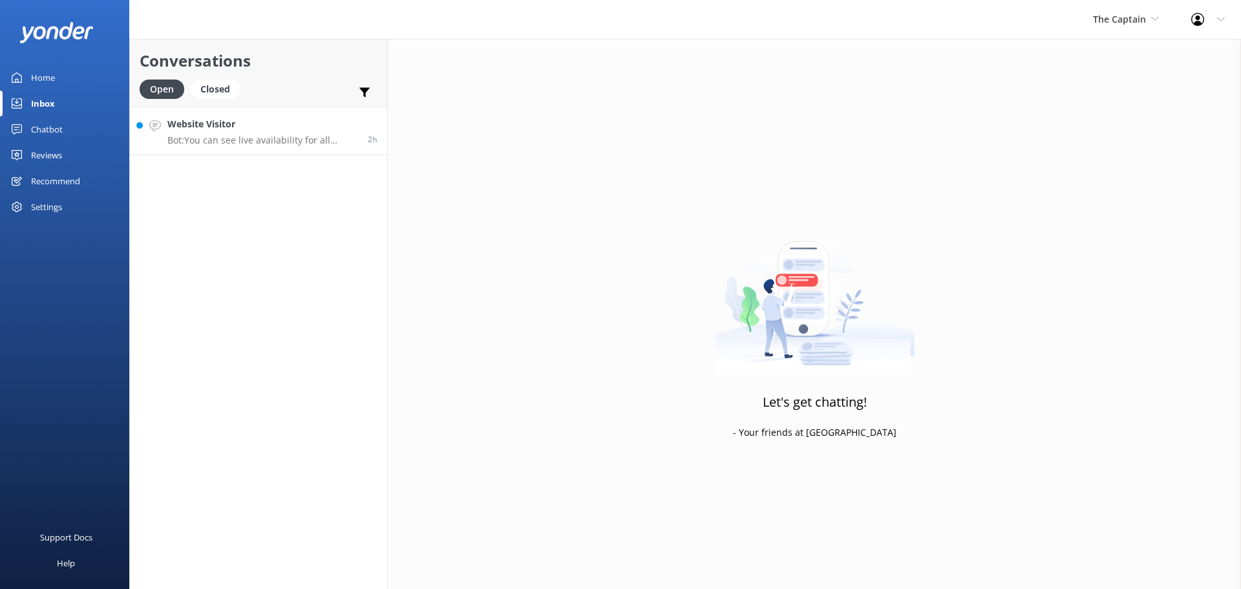
click at [235, 123] on h4 "Website Visitor" at bounding box center [262, 124] width 191 height 14
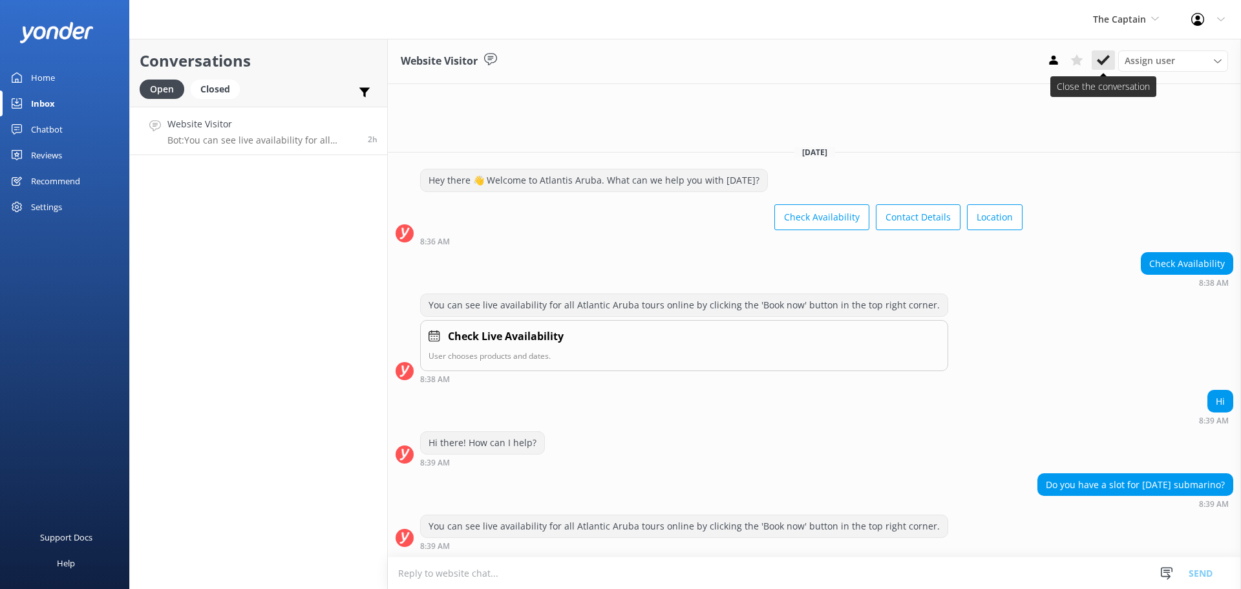
click at [1105, 65] on icon at bounding box center [1103, 60] width 13 height 13
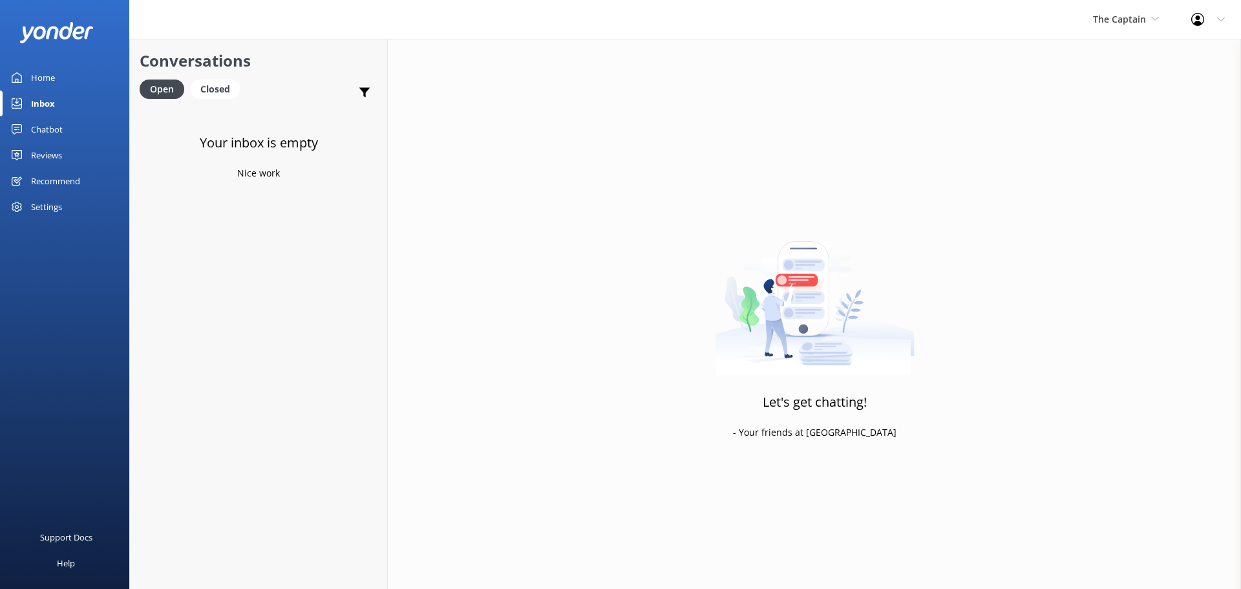
click at [1086, 15] on div "The Captain De Palm Island Aruba's Activities Expert The Captain" at bounding box center [1126, 19] width 98 height 39
click at [60, 103] on link "Inbox" at bounding box center [64, 103] width 129 height 26
click at [1115, 13] on span "The Captain" at bounding box center [1119, 19] width 53 height 12
click at [1119, 52] on link "De [GEOGRAPHIC_DATA]" at bounding box center [1141, 54] width 129 height 31
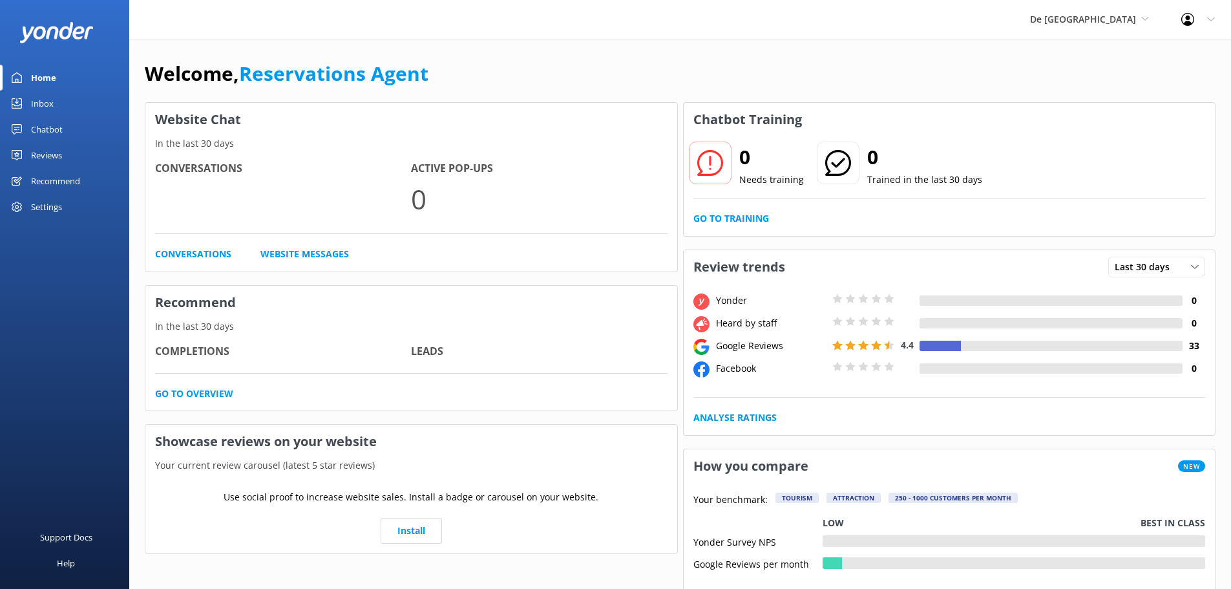
click at [47, 108] on div "Inbox" at bounding box center [42, 103] width 23 height 26
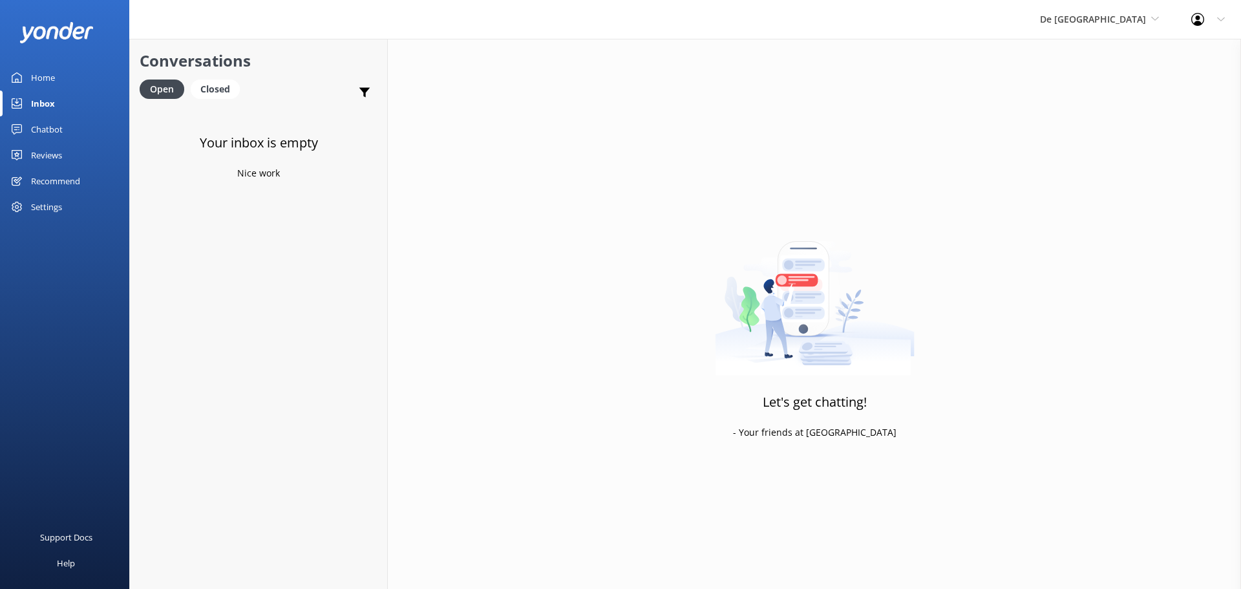
click at [1074, 26] on div "De [GEOGRAPHIC_DATA] [GEOGRAPHIC_DATA] [GEOGRAPHIC_DATA]'s Activities Expert Th…" at bounding box center [1099, 19] width 151 height 39
click at [1106, 128] on link "The Captain" at bounding box center [1088, 116] width 129 height 31
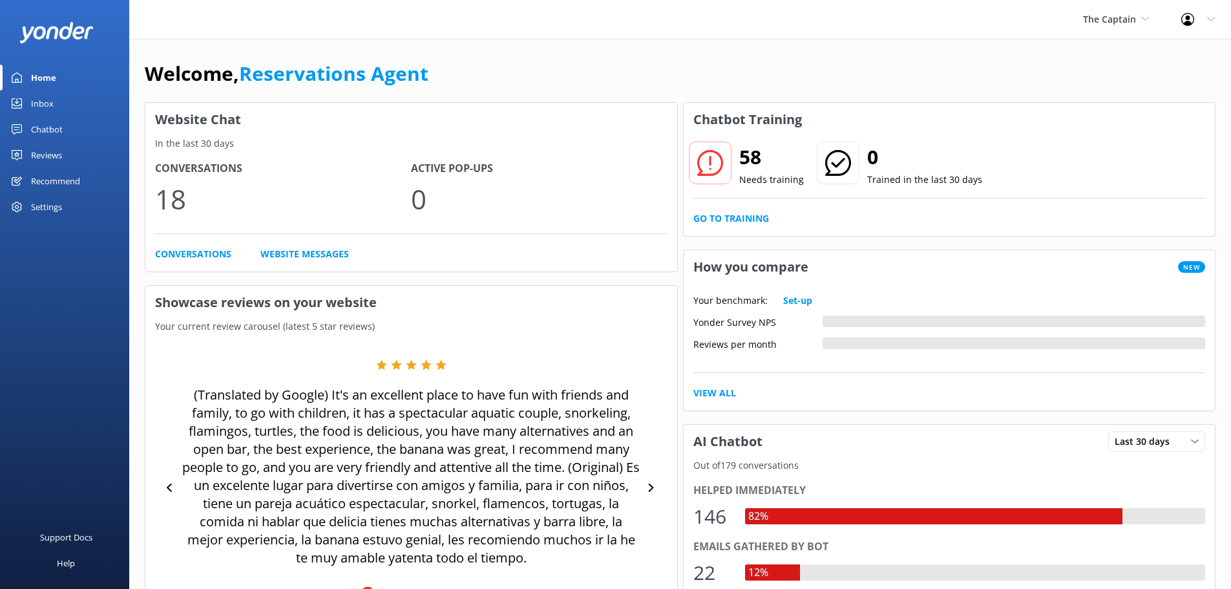
click at [41, 103] on div "Inbox" at bounding box center [42, 103] width 23 height 26
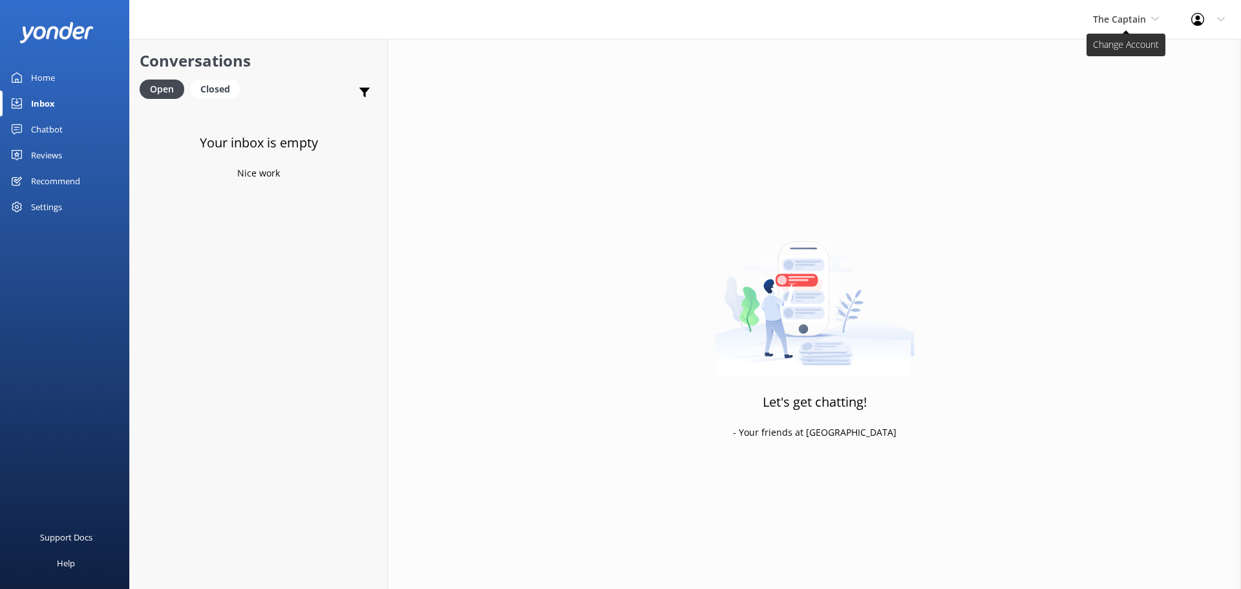
click at [1125, 21] on span "The Captain" at bounding box center [1119, 19] width 53 height 12
click at [1129, 40] on link "De Palm Island" at bounding box center [1141, 54] width 129 height 31
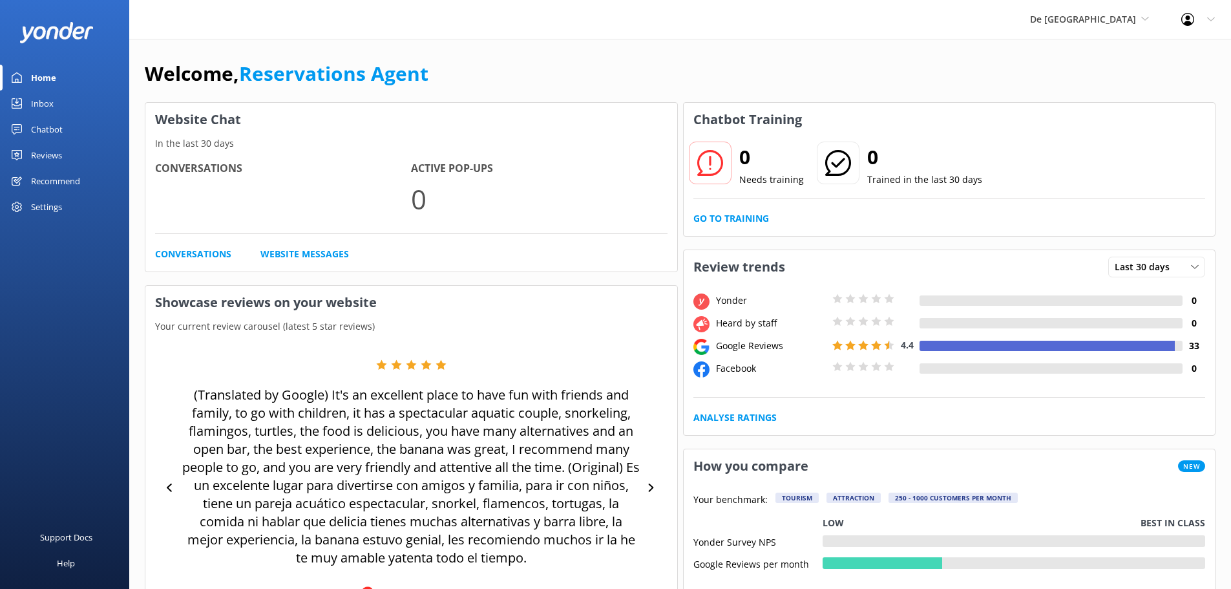
click at [53, 98] on div "Inbox" at bounding box center [42, 103] width 23 height 26
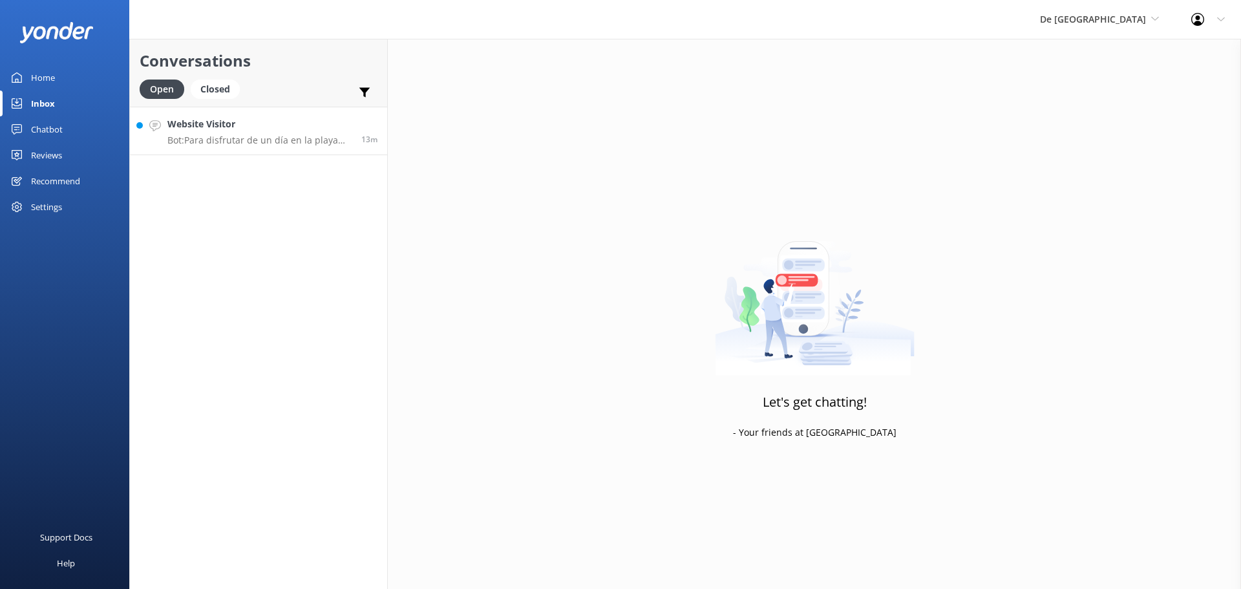
click at [246, 139] on p "Bot: Para disfrutar de un día en la playa con flamingos, primero debes comprar …" at bounding box center [259, 140] width 184 height 12
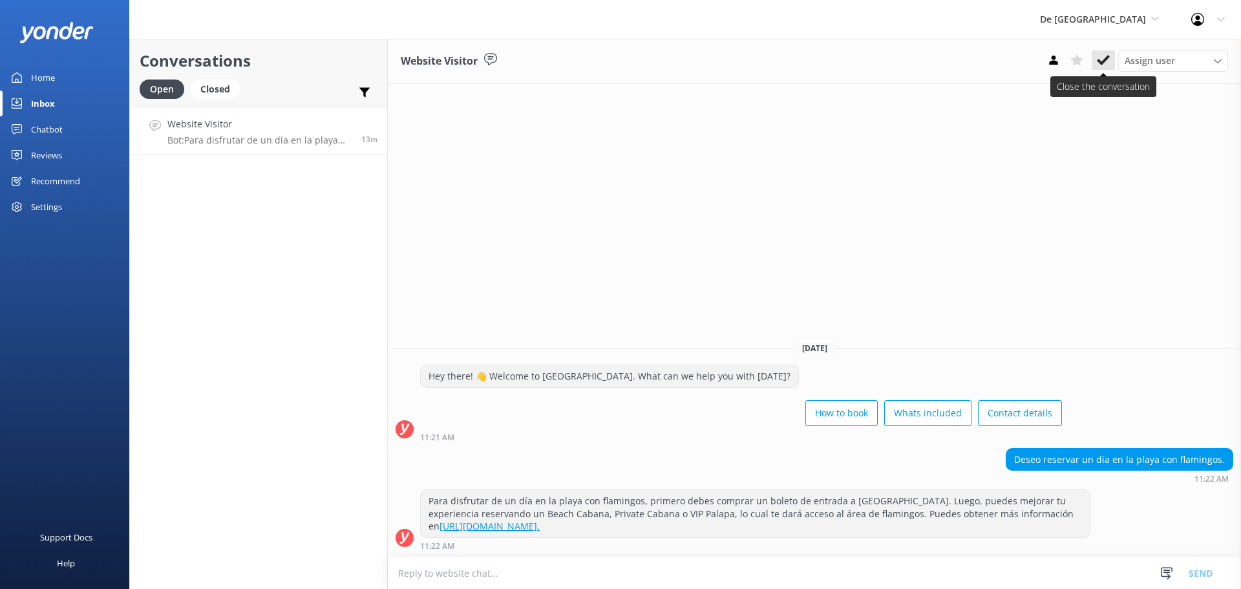
click at [1095, 63] on button at bounding box center [1103, 59] width 23 height 19
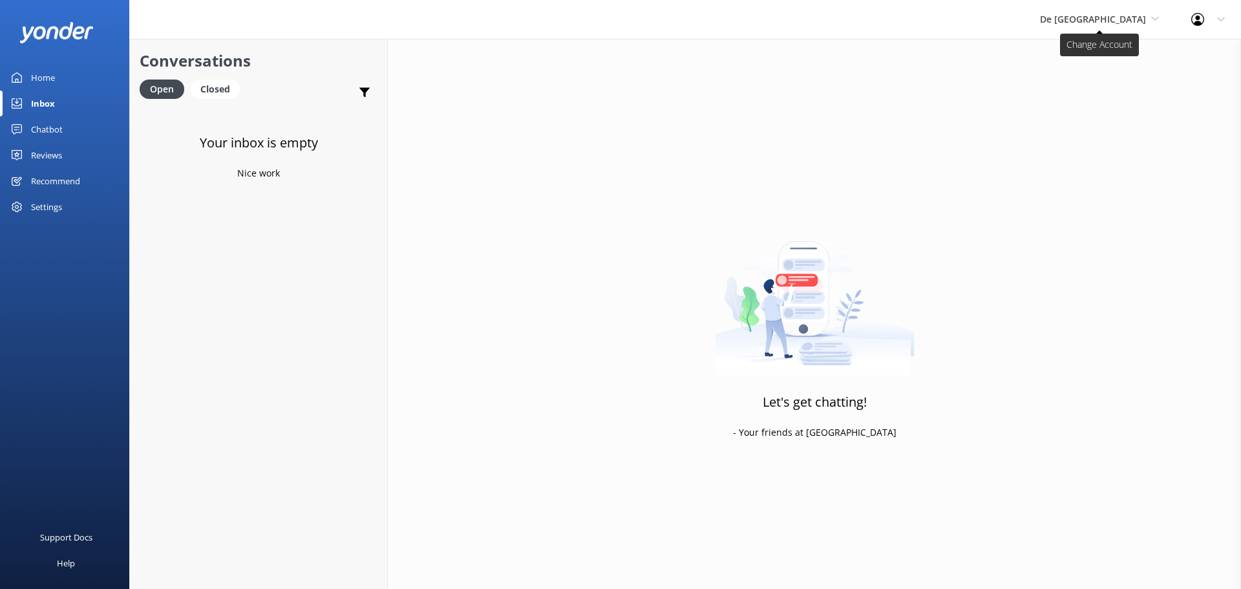
click at [1098, 19] on span "De [GEOGRAPHIC_DATA]" at bounding box center [1093, 19] width 106 height 12
click at [1092, 79] on link "Aruba's Activities Expert" at bounding box center [1088, 85] width 129 height 31
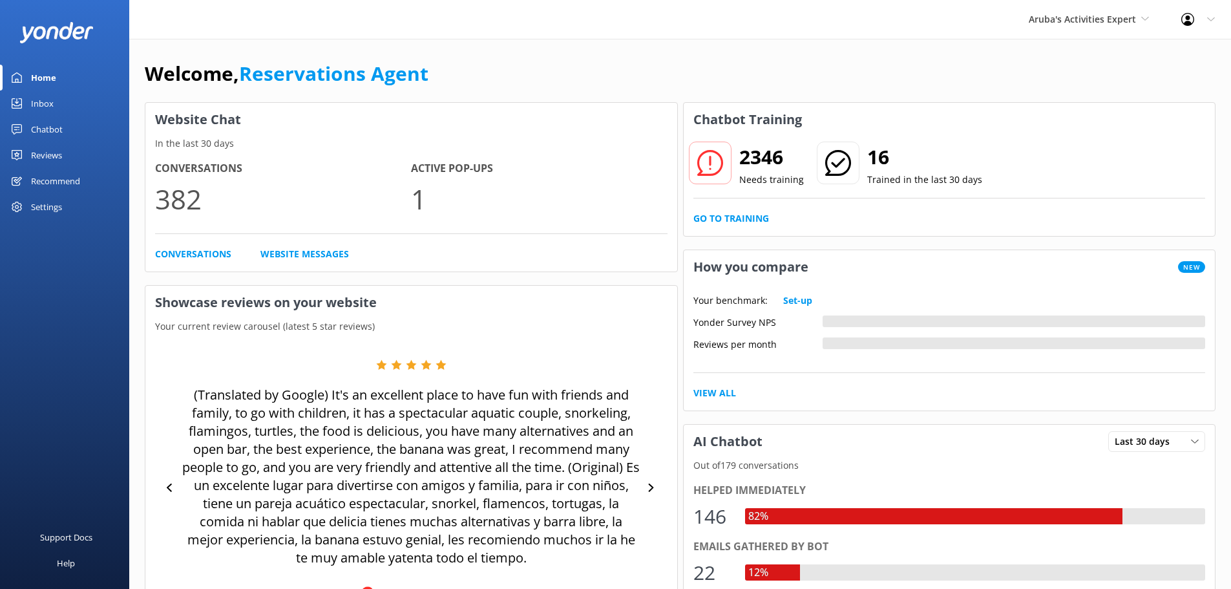
click at [59, 101] on link "Inbox" at bounding box center [64, 103] width 129 height 26
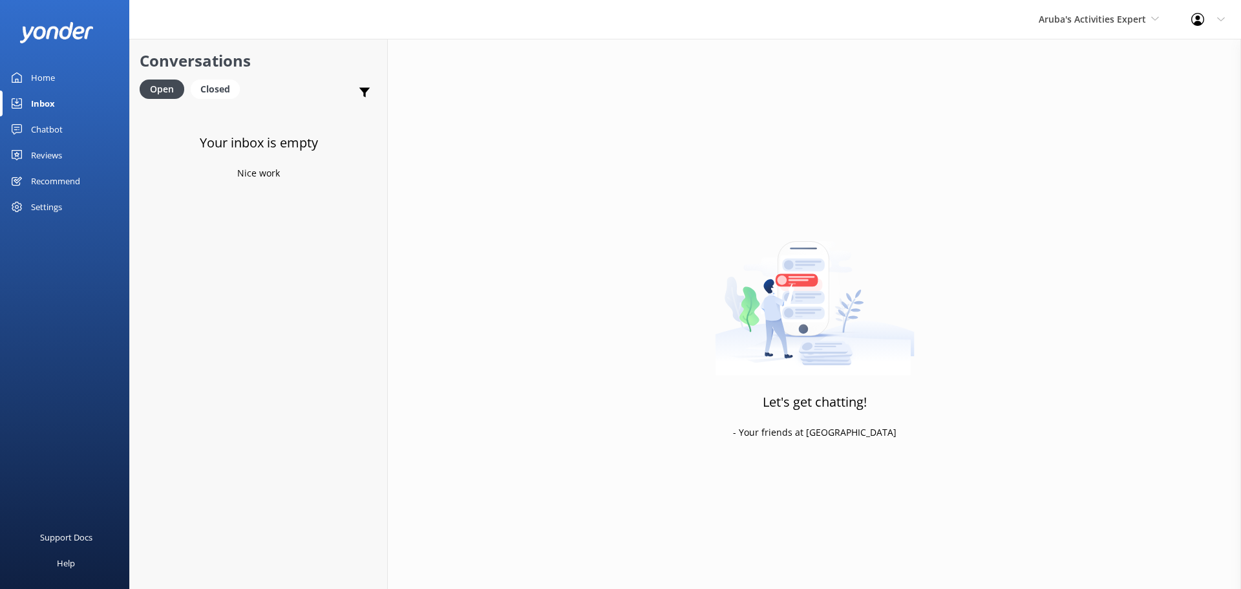
click at [1091, 6] on div "Aruba's Activities Expert De Palm Island Aruba's Activities Expert The Captain" at bounding box center [1098, 19] width 153 height 39
click at [1081, 107] on link "The Captain" at bounding box center [1086, 116] width 129 height 31
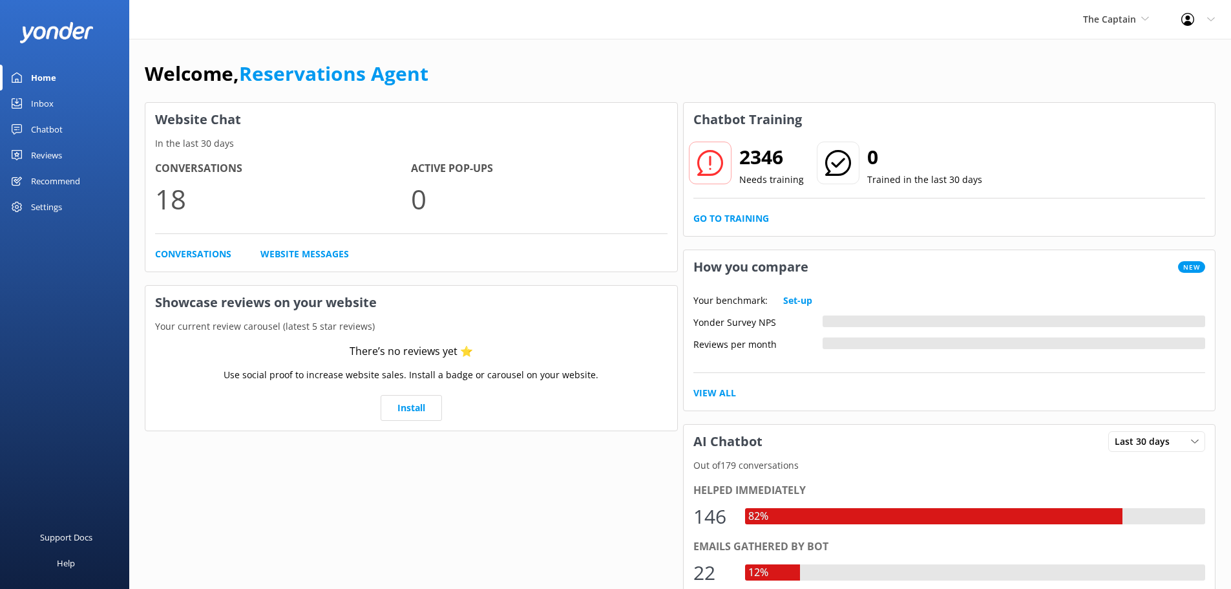
click at [48, 100] on div "Inbox" at bounding box center [42, 103] width 23 height 26
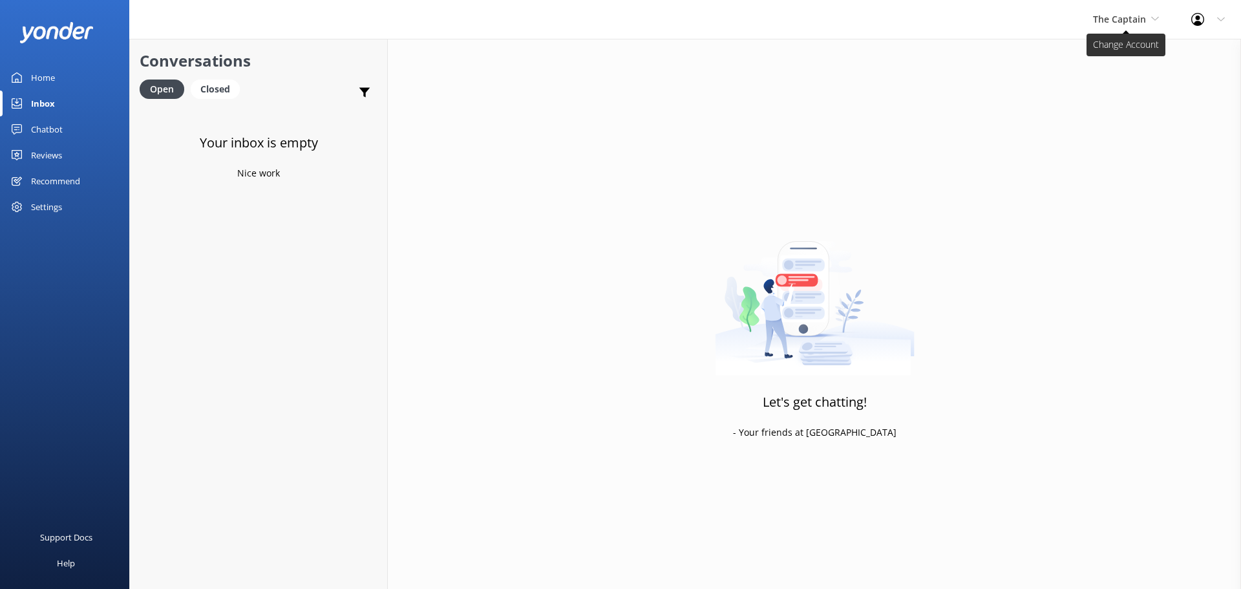
click at [1134, 23] on span "The Captain" at bounding box center [1119, 19] width 53 height 12
click at [1105, 63] on link "De [GEOGRAPHIC_DATA]" at bounding box center [1141, 54] width 129 height 31
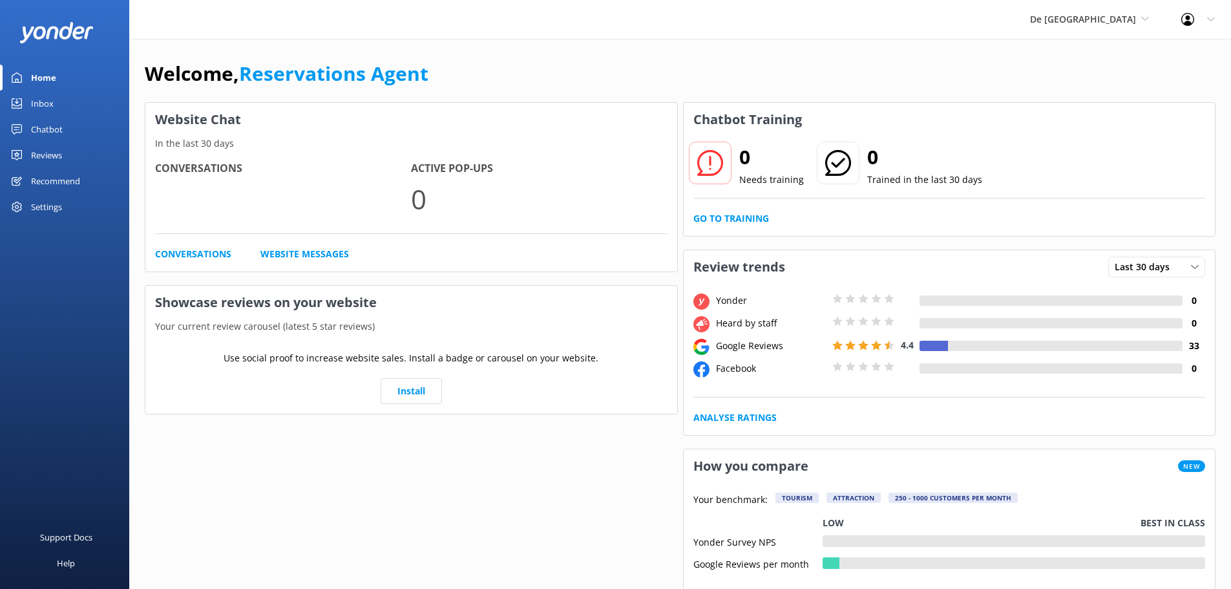
click at [69, 96] on link "Inbox" at bounding box center [64, 103] width 129 height 26
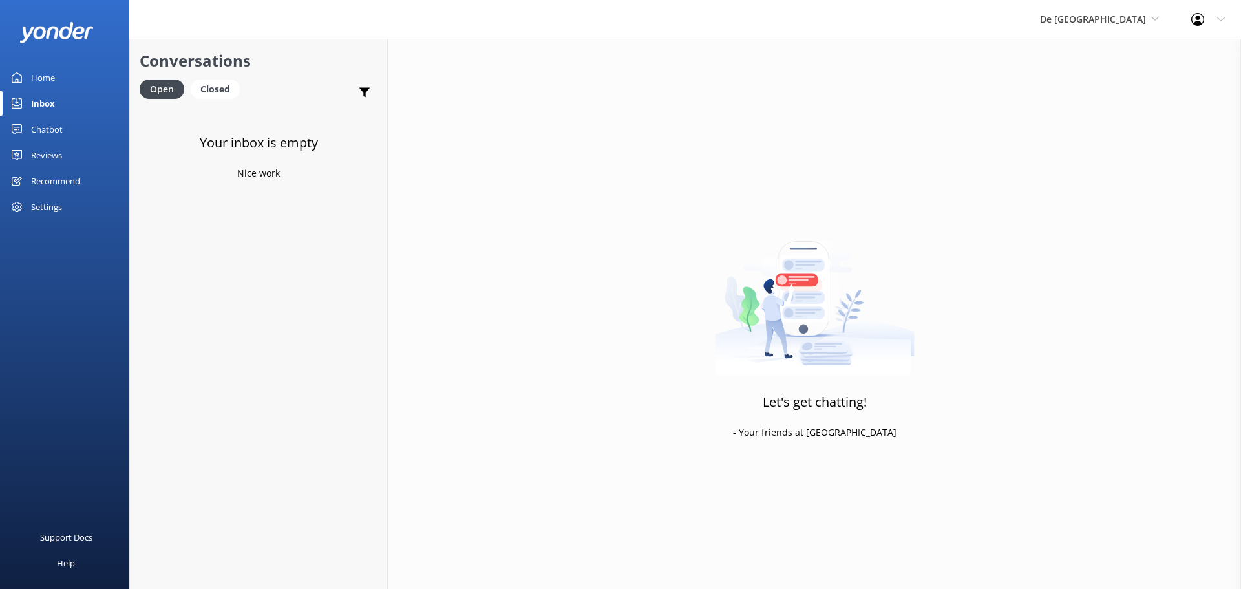
click at [1105, 27] on div "De [GEOGRAPHIC_DATA] [GEOGRAPHIC_DATA] [GEOGRAPHIC_DATA]'s Activities Expert Th…" at bounding box center [1099, 19] width 151 height 39
click at [1109, 90] on link "Aruba's Activities Expert" at bounding box center [1088, 85] width 129 height 31
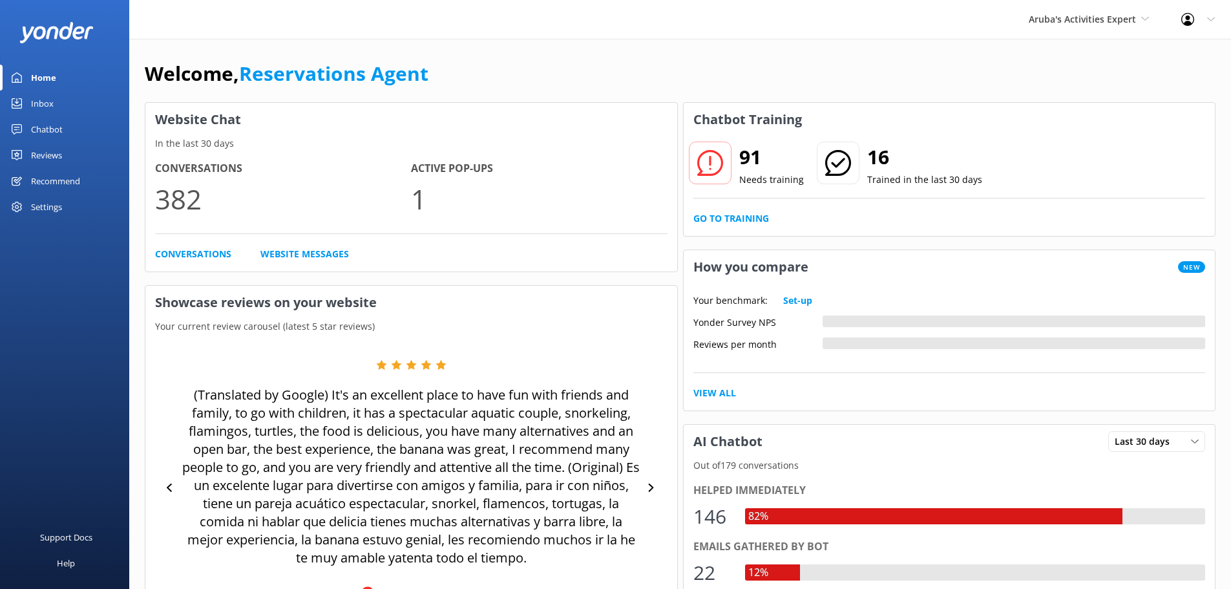
click at [50, 101] on div "Inbox" at bounding box center [42, 103] width 23 height 26
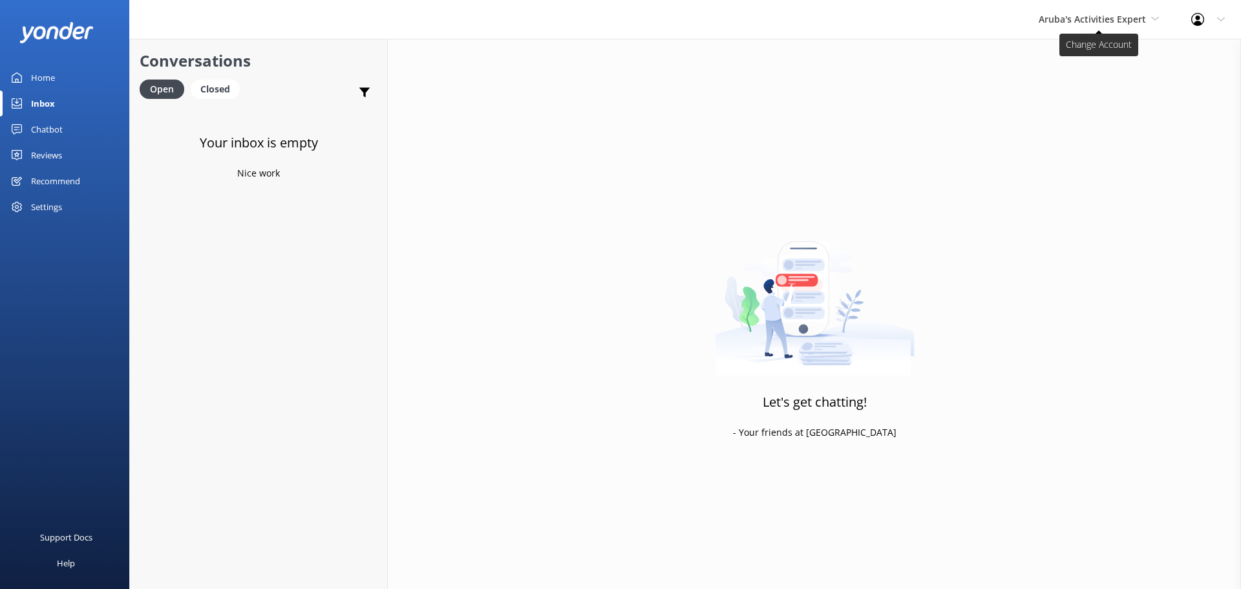
click at [1077, 19] on span "Aruba's Activities Expert" at bounding box center [1092, 19] width 107 height 12
click at [1052, 109] on link "The Captain" at bounding box center [1086, 116] width 129 height 31
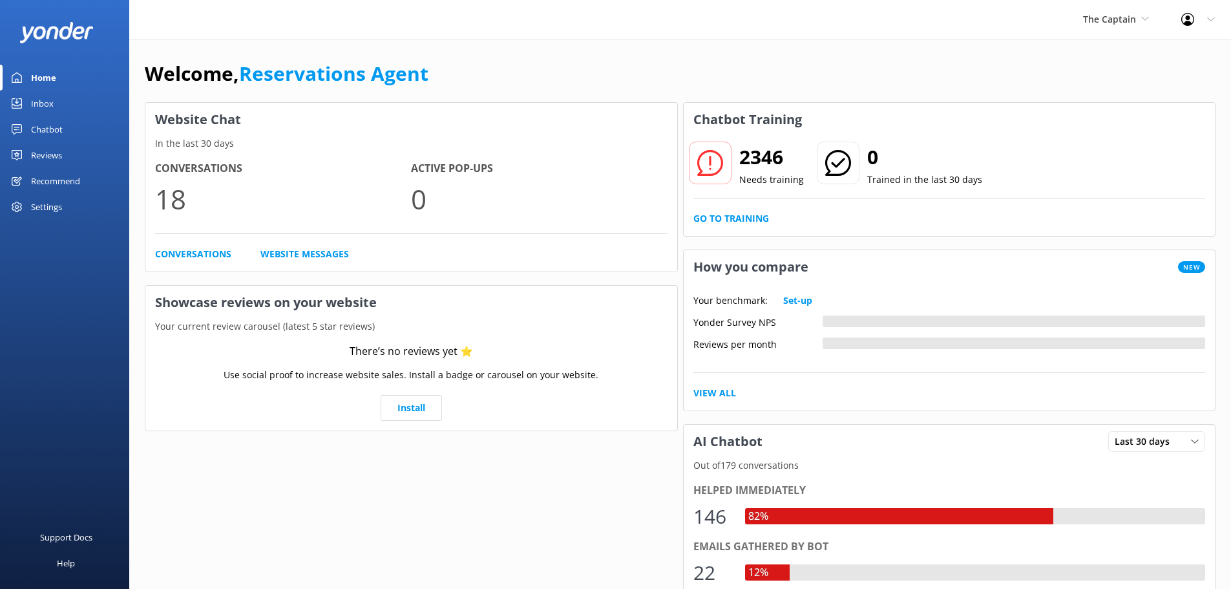
click at [54, 103] on link "Inbox" at bounding box center [64, 103] width 129 height 26
